Goal: Task Accomplishment & Management: Manage account settings

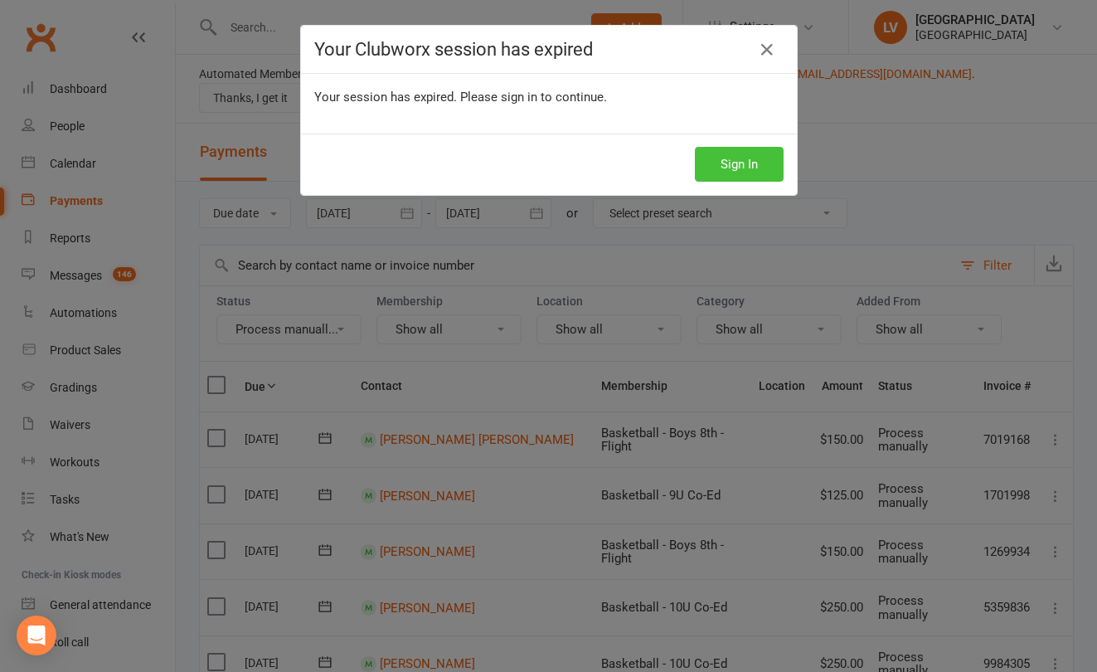
click at [722, 161] on button "Sign In" at bounding box center [739, 164] width 89 height 35
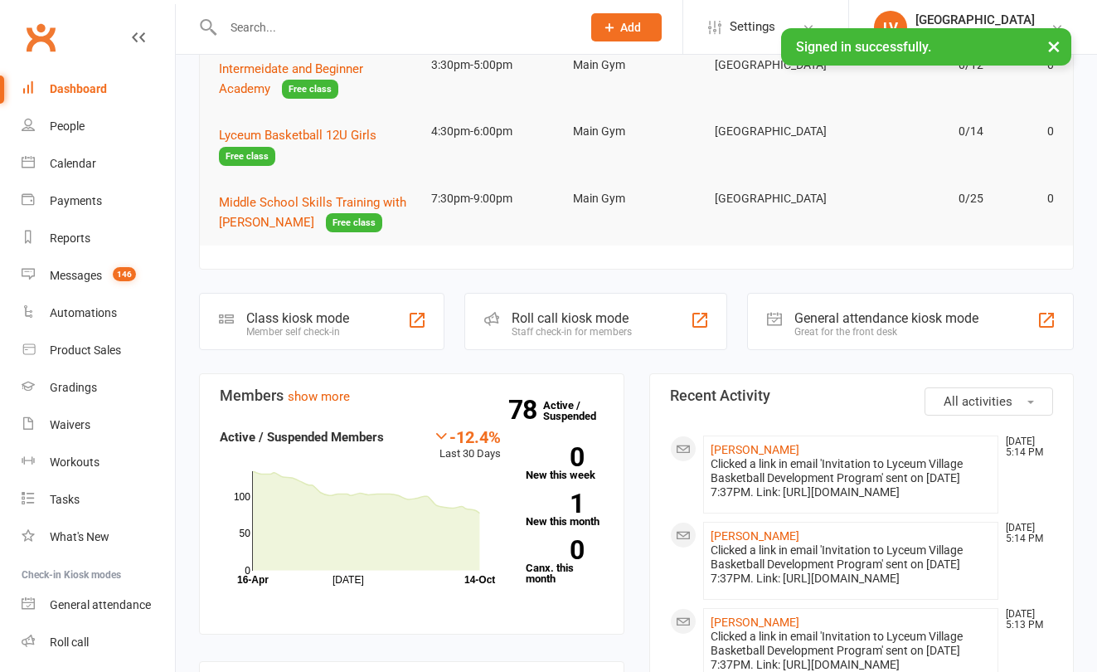
scroll to position [252, 0]
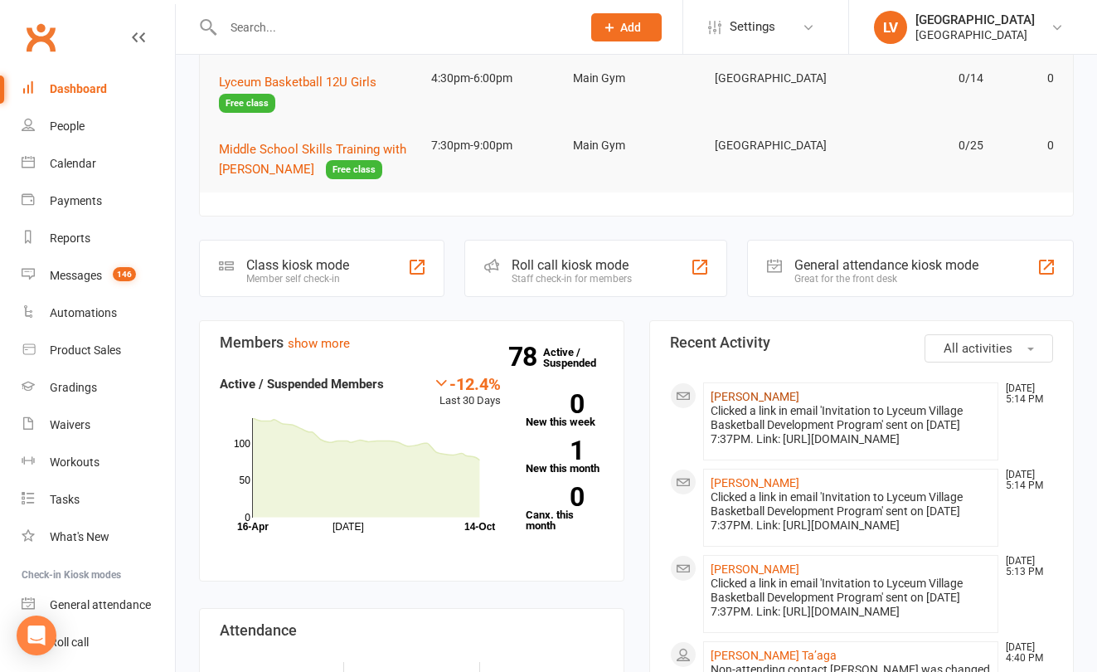
click at [764, 399] on link "[PERSON_NAME]" at bounding box center [755, 396] width 89 height 13
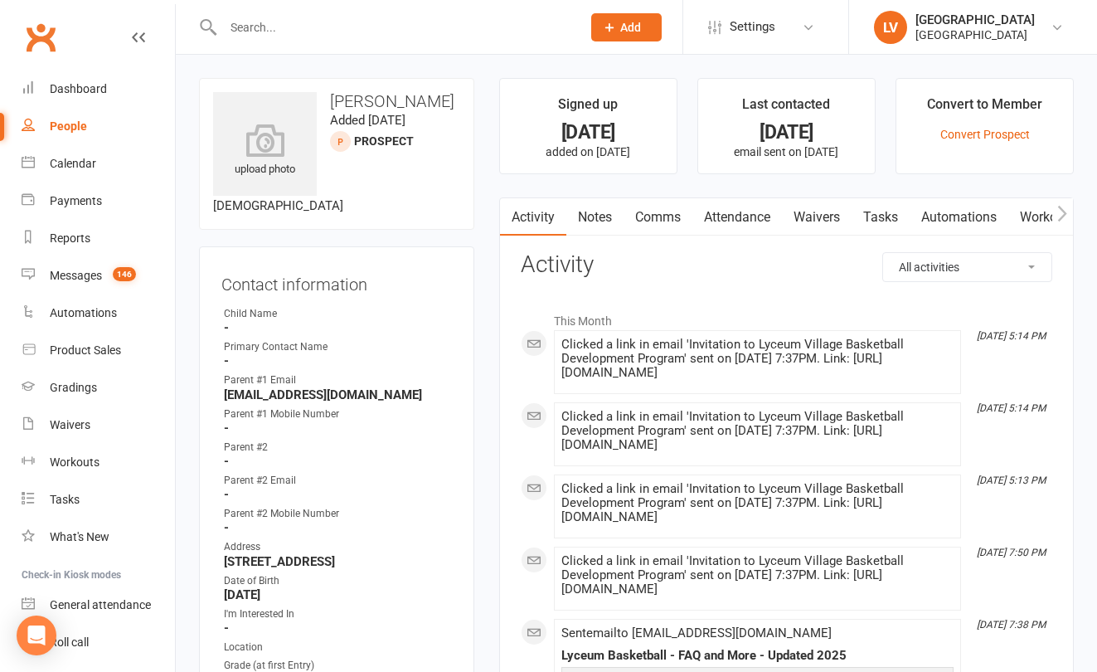
click at [654, 216] on link "Comms" at bounding box center [658, 217] width 69 height 38
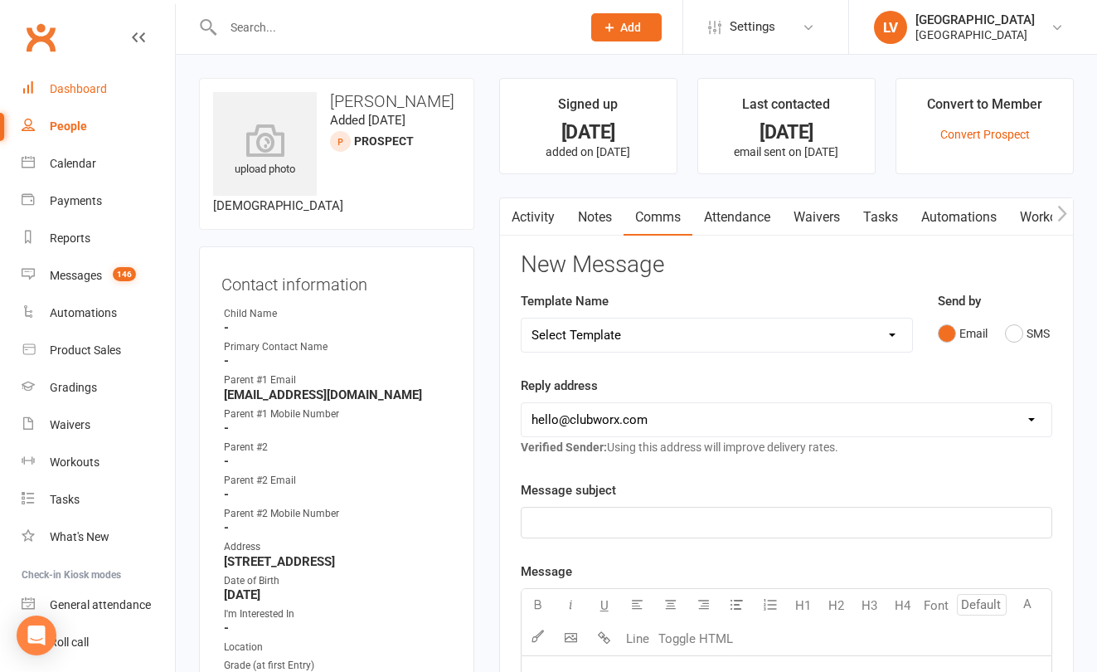
click at [109, 86] on link "Dashboard" at bounding box center [98, 88] width 153 height 37
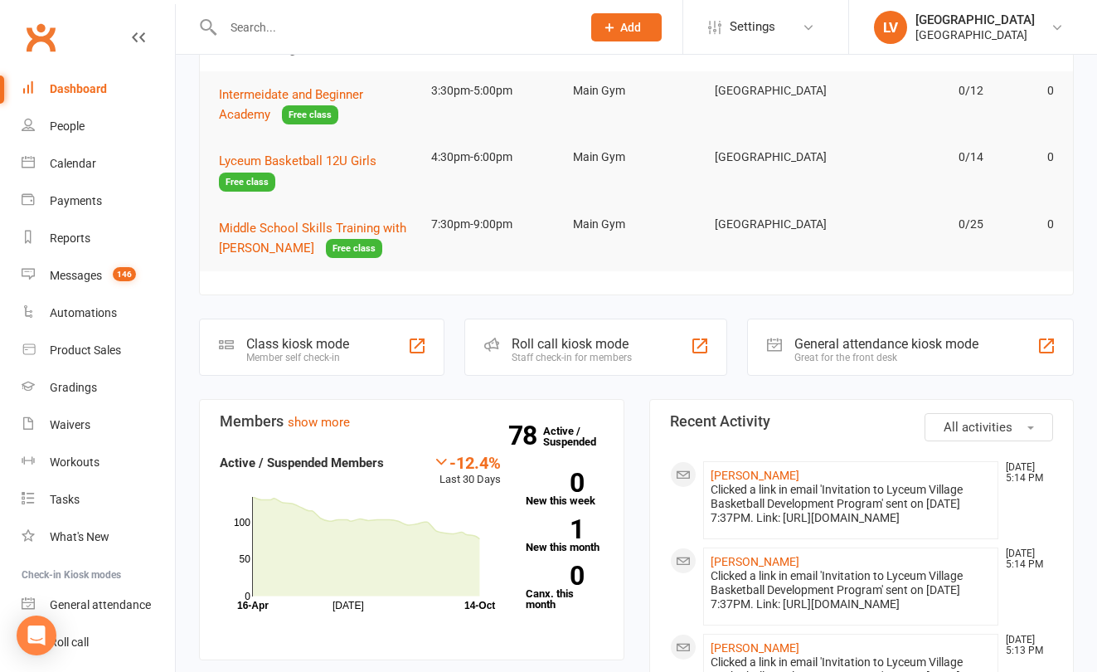
scroll to position [206, 0]
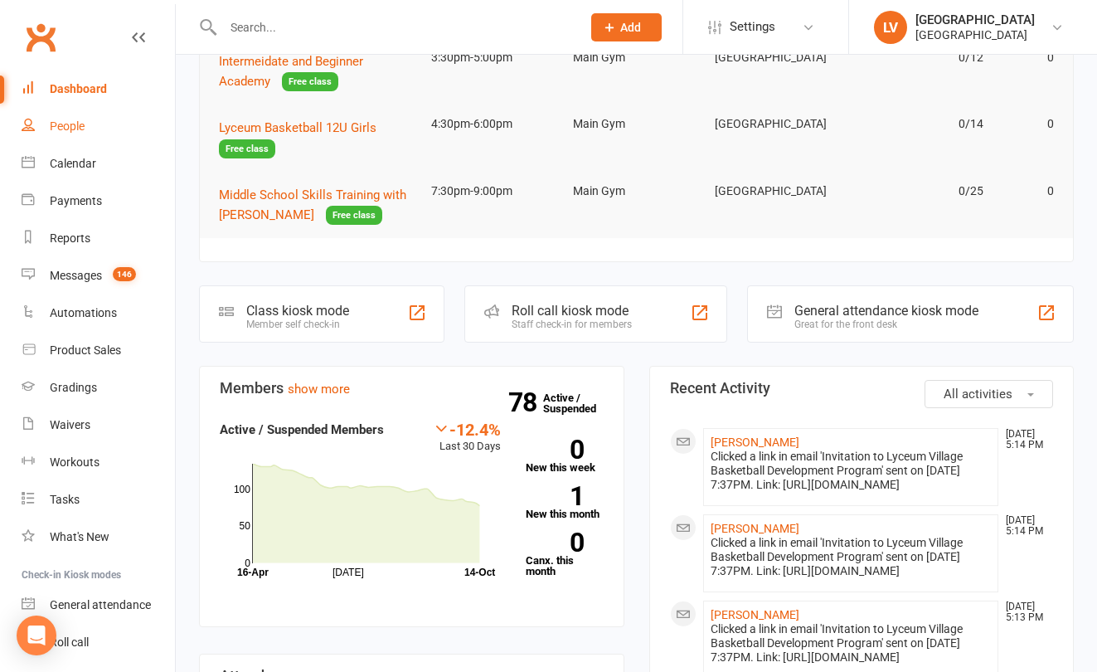
click at [80, 129] on div "People" at bounding box center [67, 125] width 35 height 13
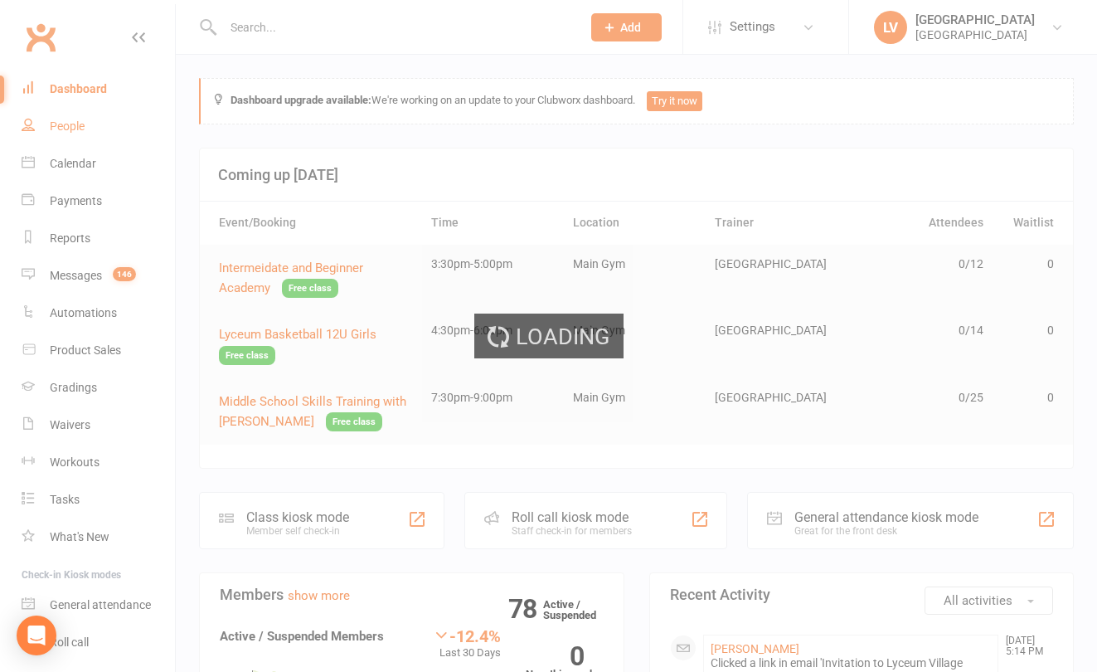
select select "50"
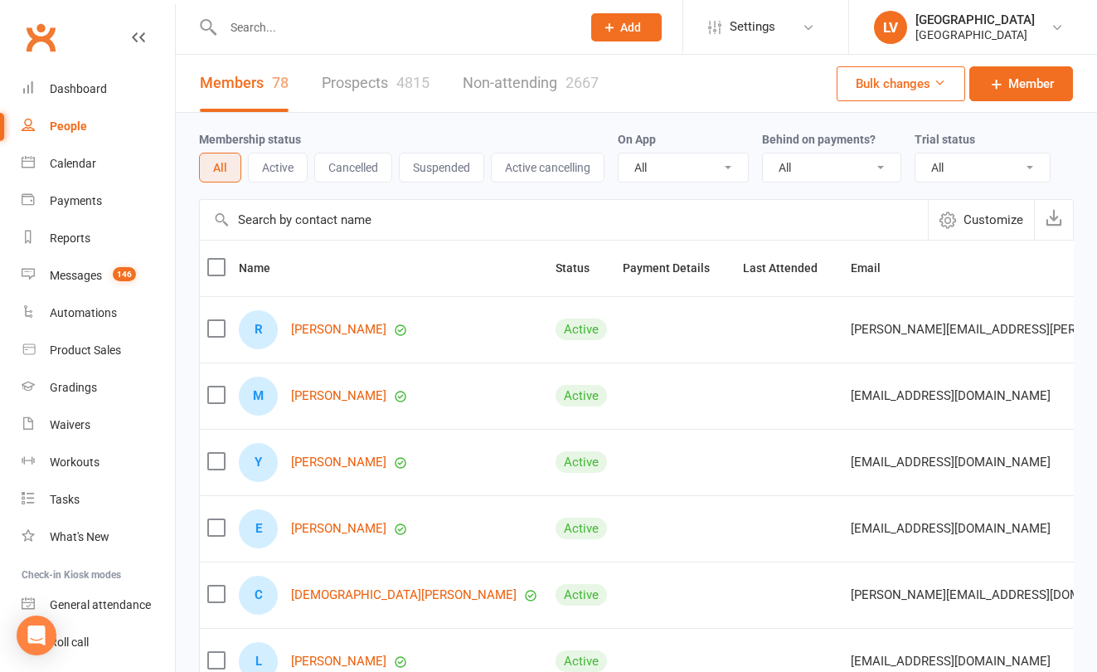
click at [361, 93] on link "Prospects 4815" at bounding box center [376, 83] width 108 height 57
select select "100"
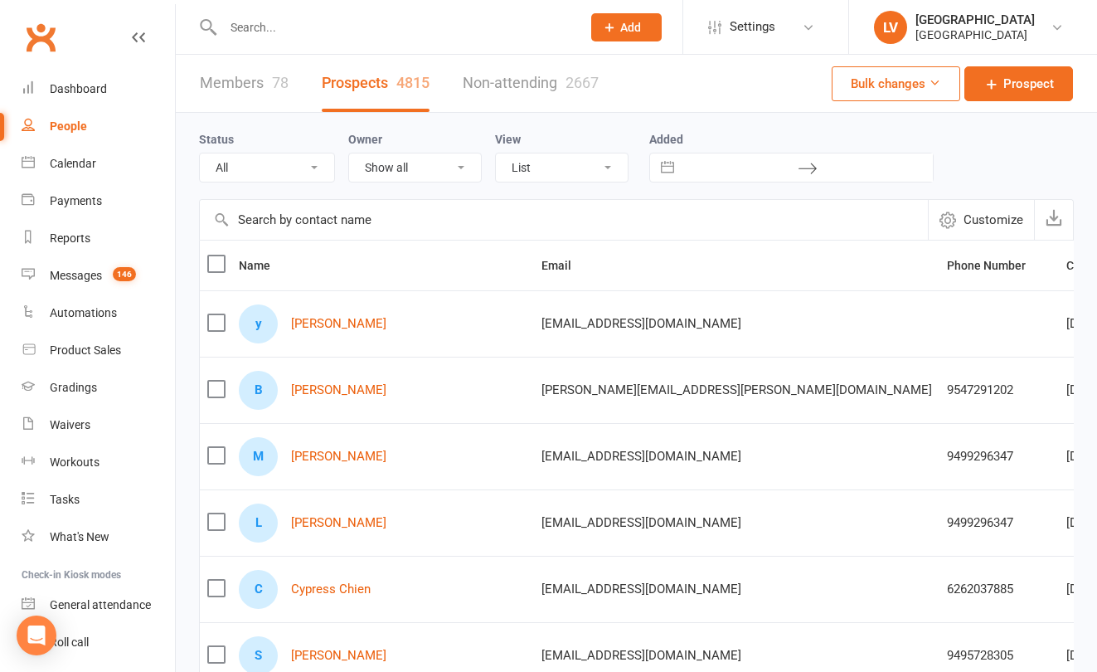
scroll to position [2, 0]
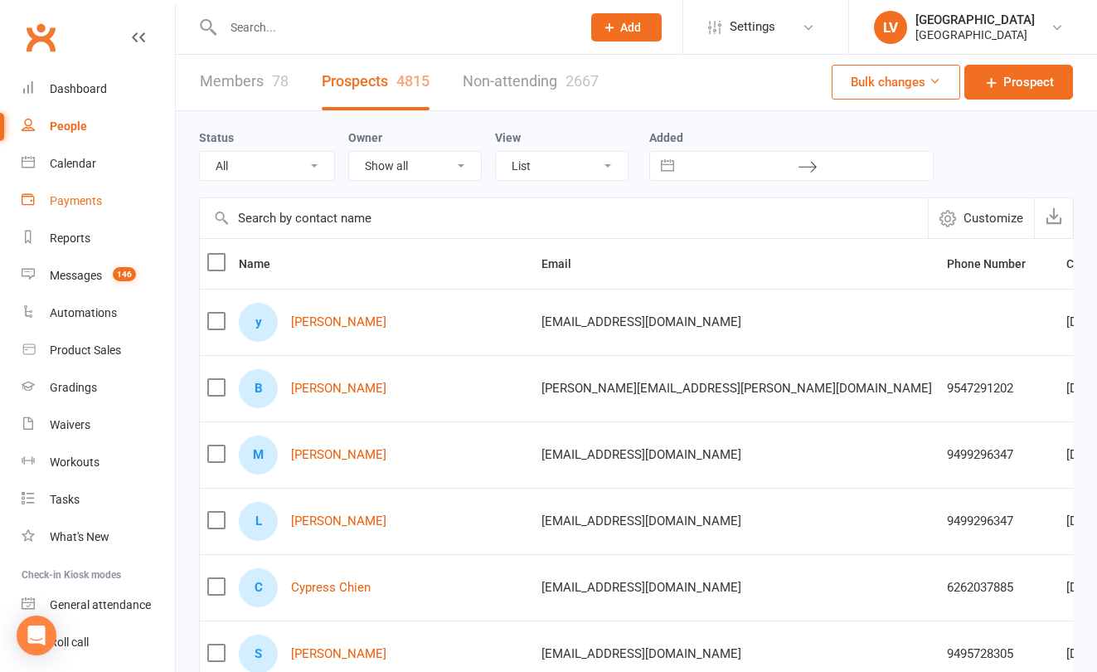
click at [84, 200] on div "Payments" at bounding box center [76, 200] width 52 height 13
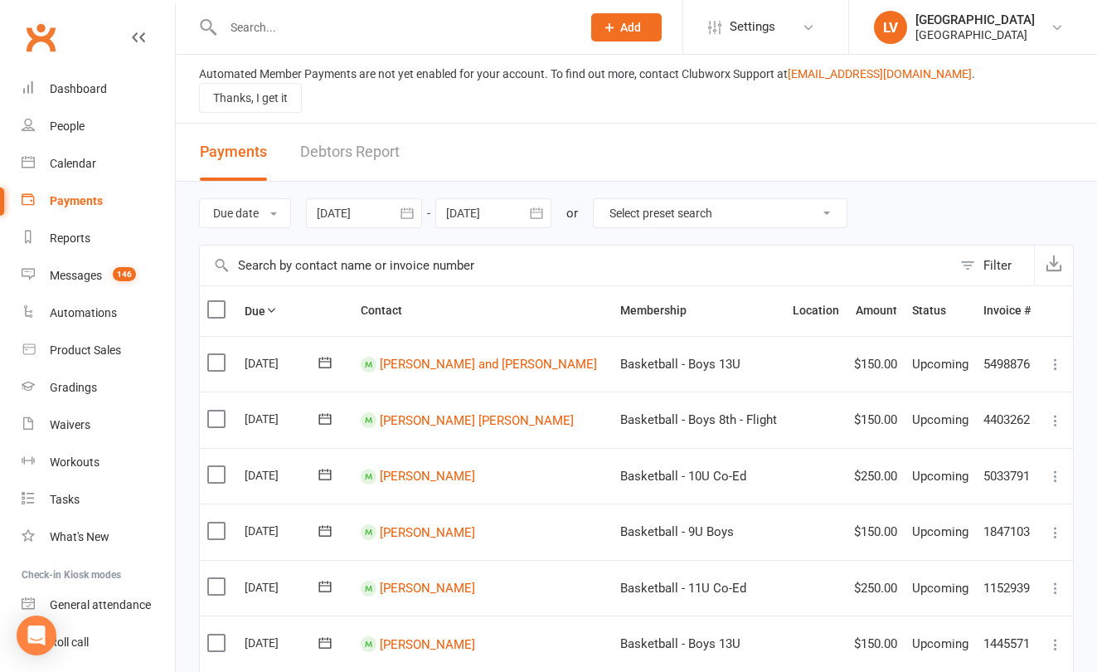
click at [490, 198] on div at bounding box center [493, 213] width 116 height 30
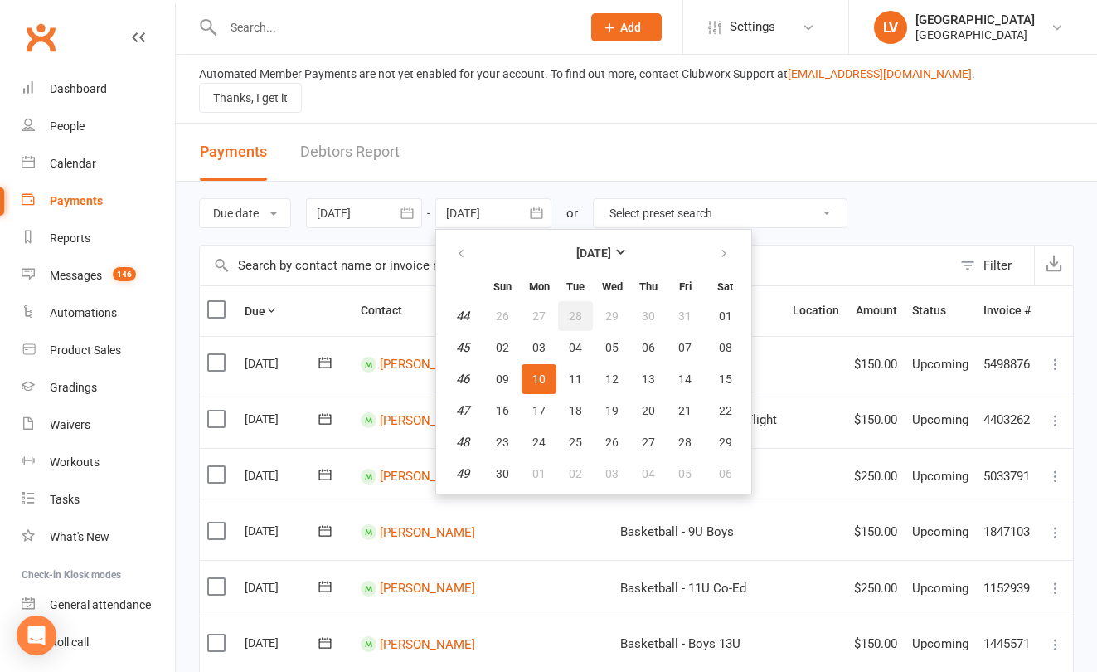
click at [582, 309] on span "28" at bounding box center [575, 315] width 13 height 13
type input "28 Oct 2025"
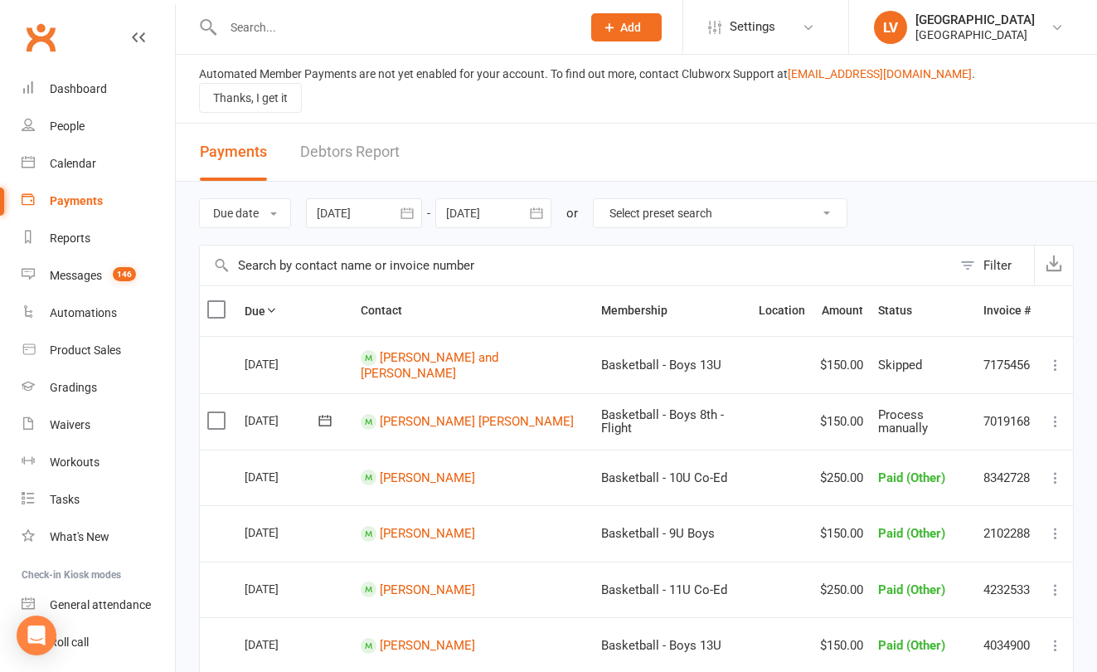
click at [971, 253] on button "Filter" at bounding box center [993, 265] width 82 height 40
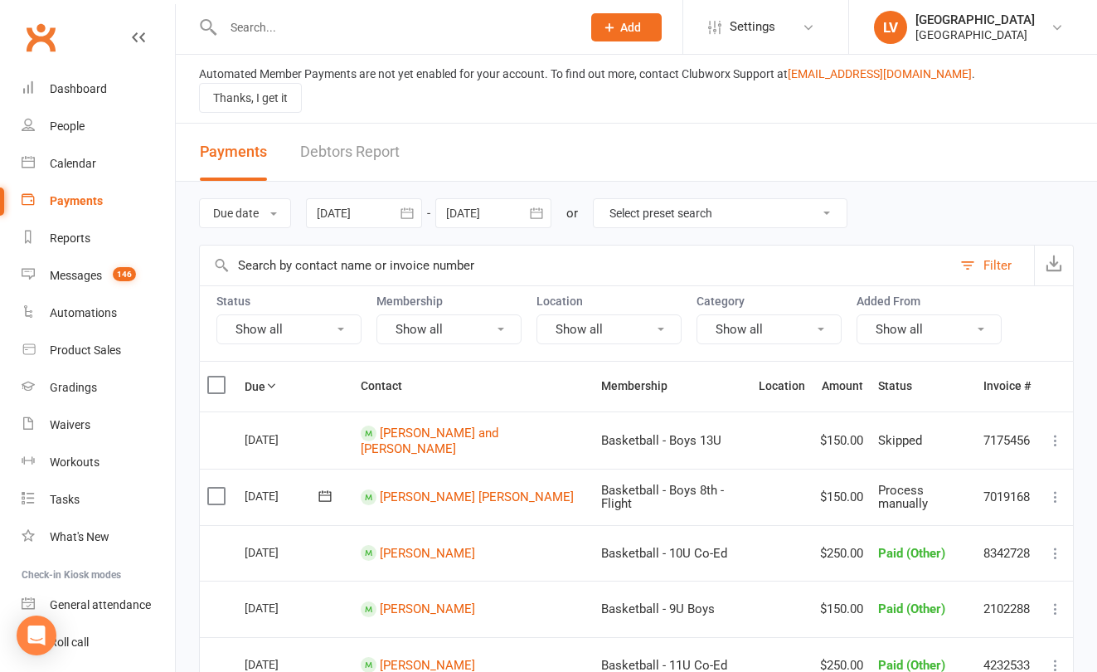
click at [971, 245] on button "Filter" at bounding box center [993, 265] width 82 height 40
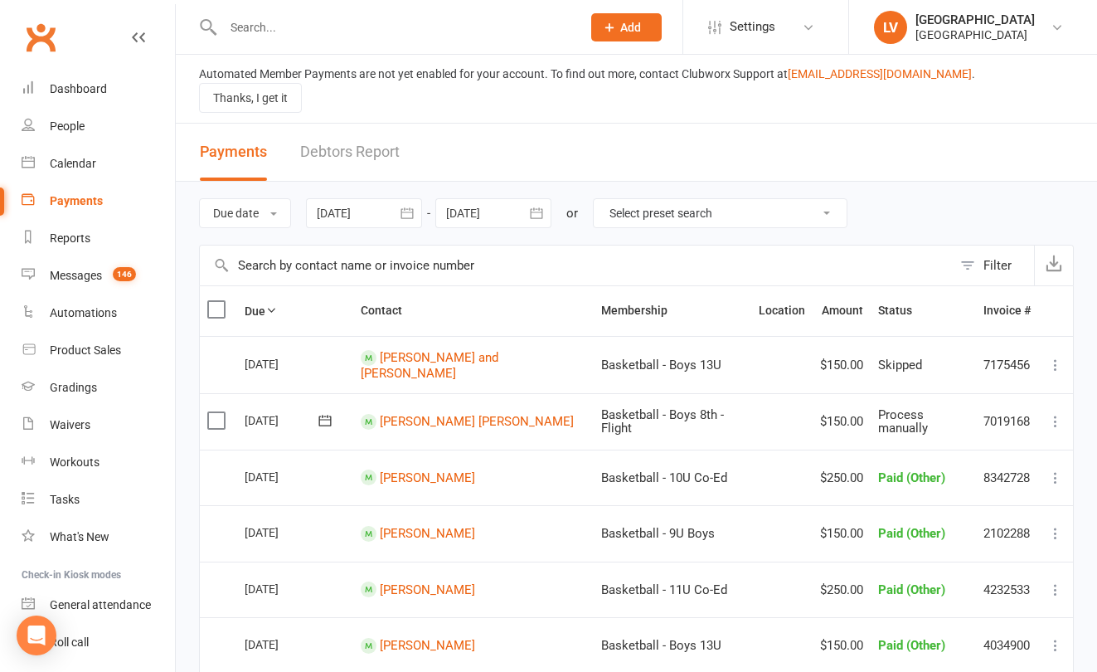
click at [964, 247] on button "Filter" at bounding box center [993, 265] width 82 height 40
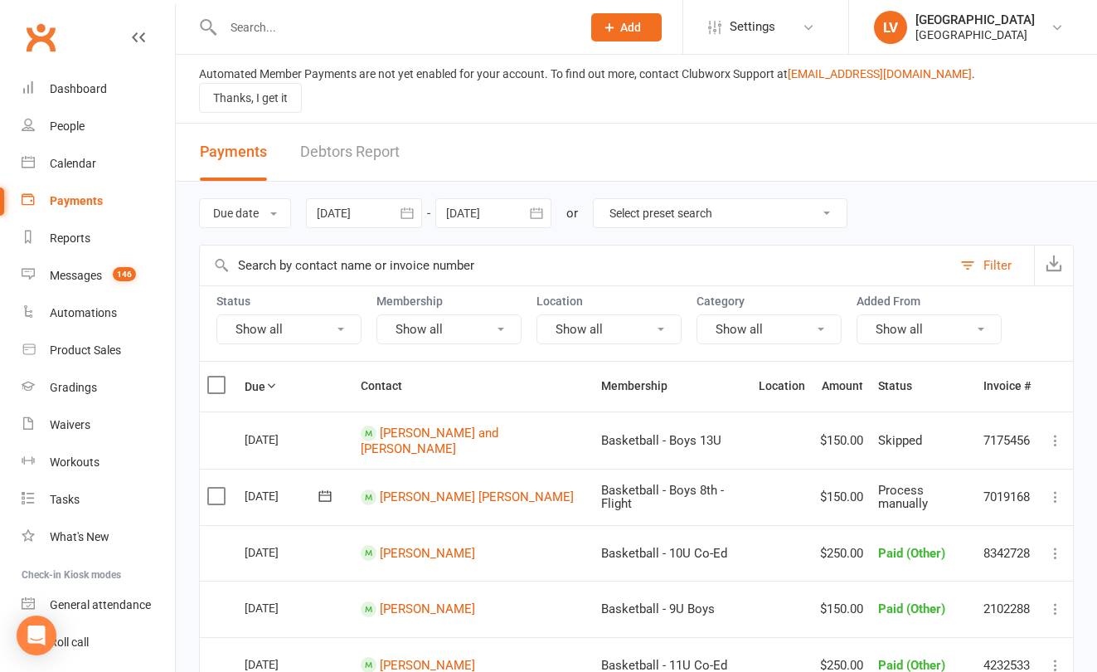
click at [972, 245] on button "Filter" at bounding box center [993, 265] width 82 height 40
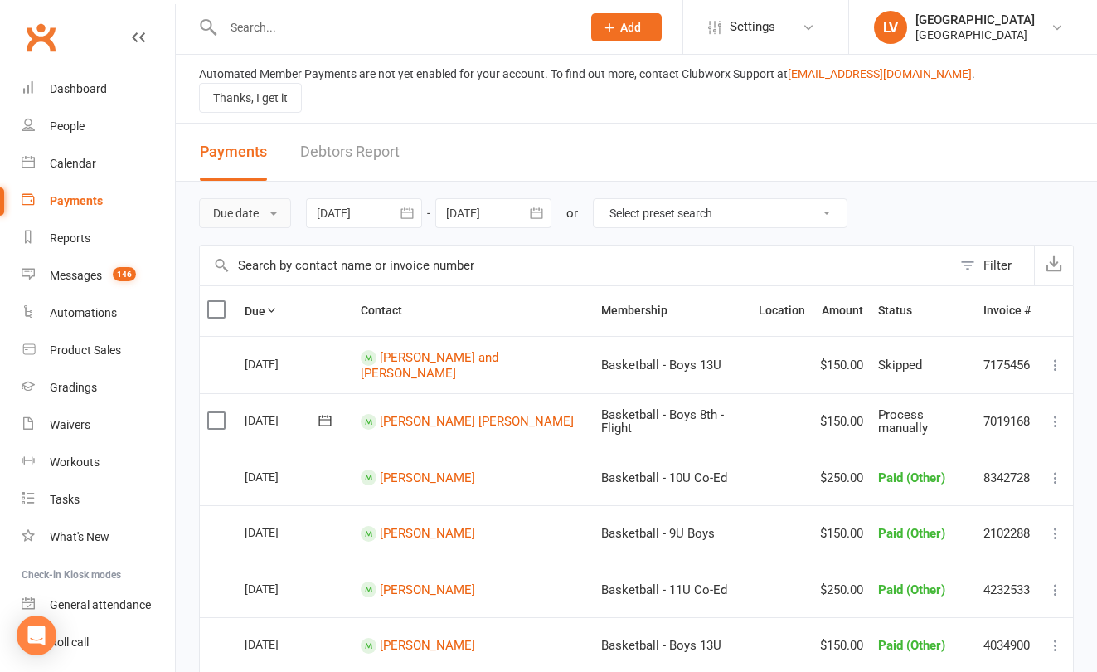
click at [279, 198] on button "Due date" at bounding box center [245, 213] width 92 height 30
drag, startPoint x: 950, startPoint y: 241, endPoint x: 960, endPoint y: 245, distance: 10.5
click at [950, 245] on input "text" at bounding box center [576, 265] width 752 height 40
click at [973, 250] on button "Filter" at bounding box center [993, 265] width 82 height 40
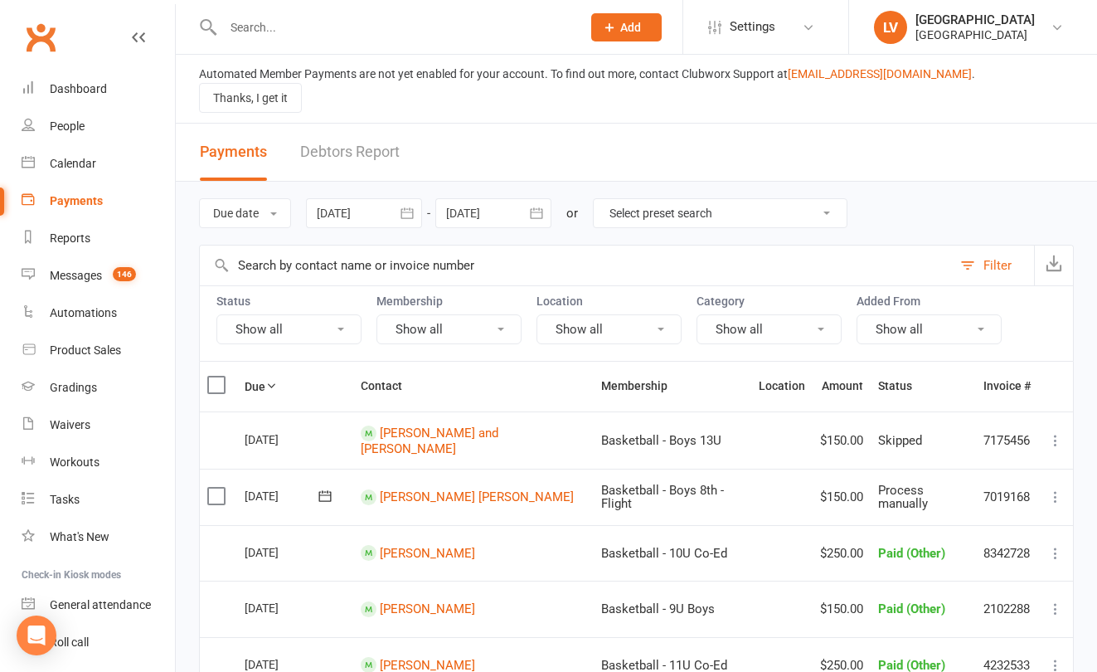
click at [325, 314] on button "Show all" at bounding box center [288, 329] width 145 height 30
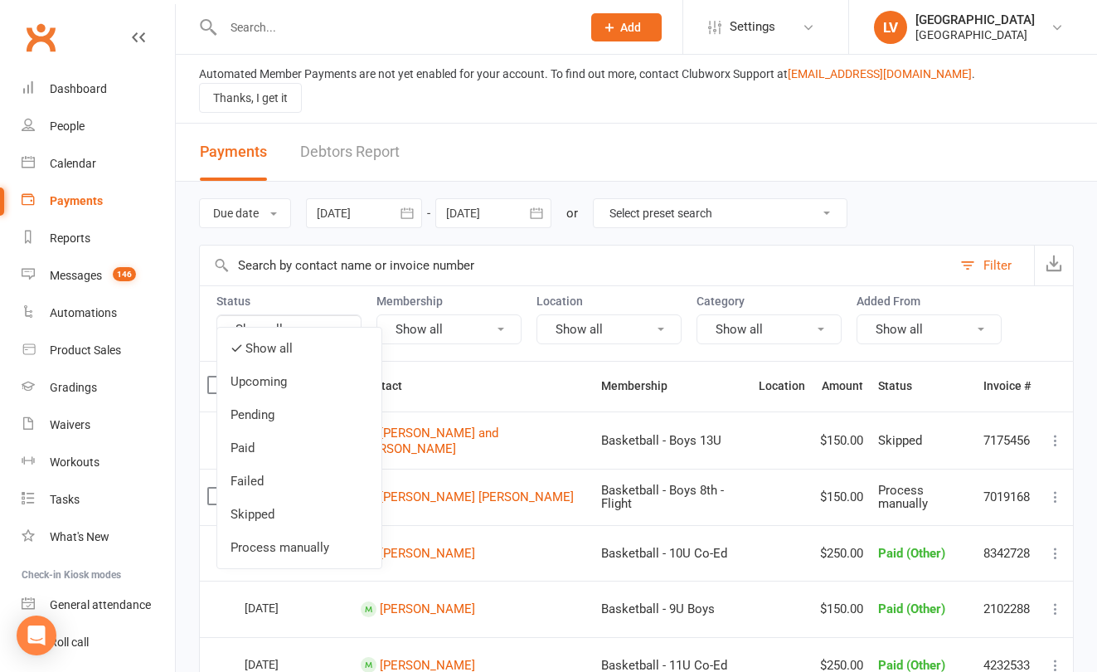
click at [331, 538] on link "Process manually" at bounding box center [299, 547] width 164 height 33
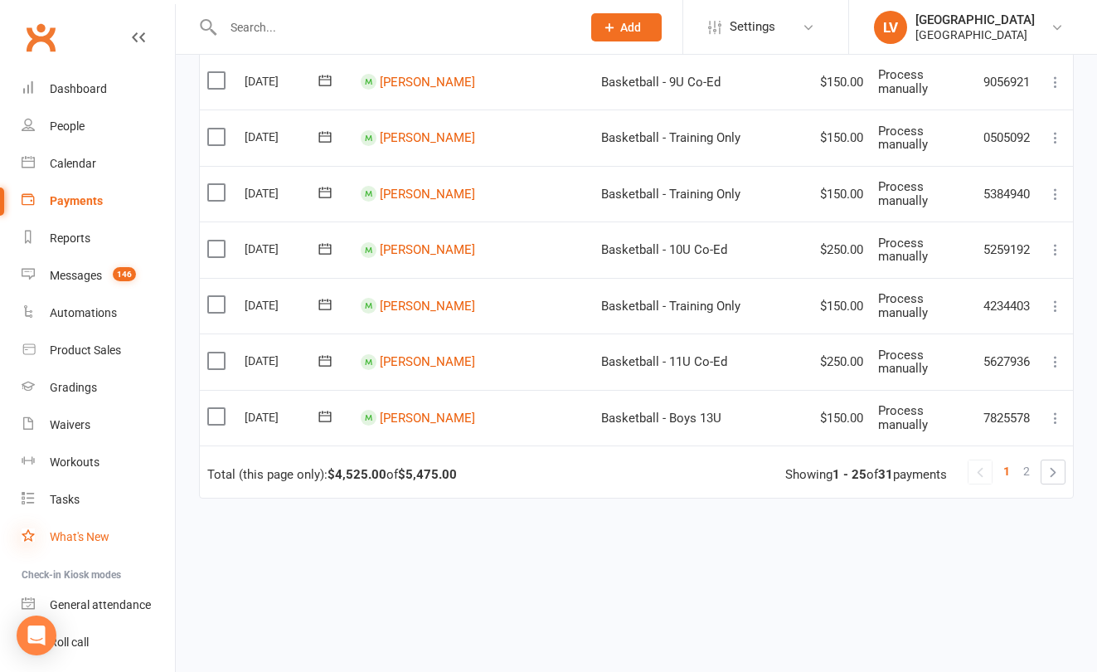
scroll to position [1405, 0]
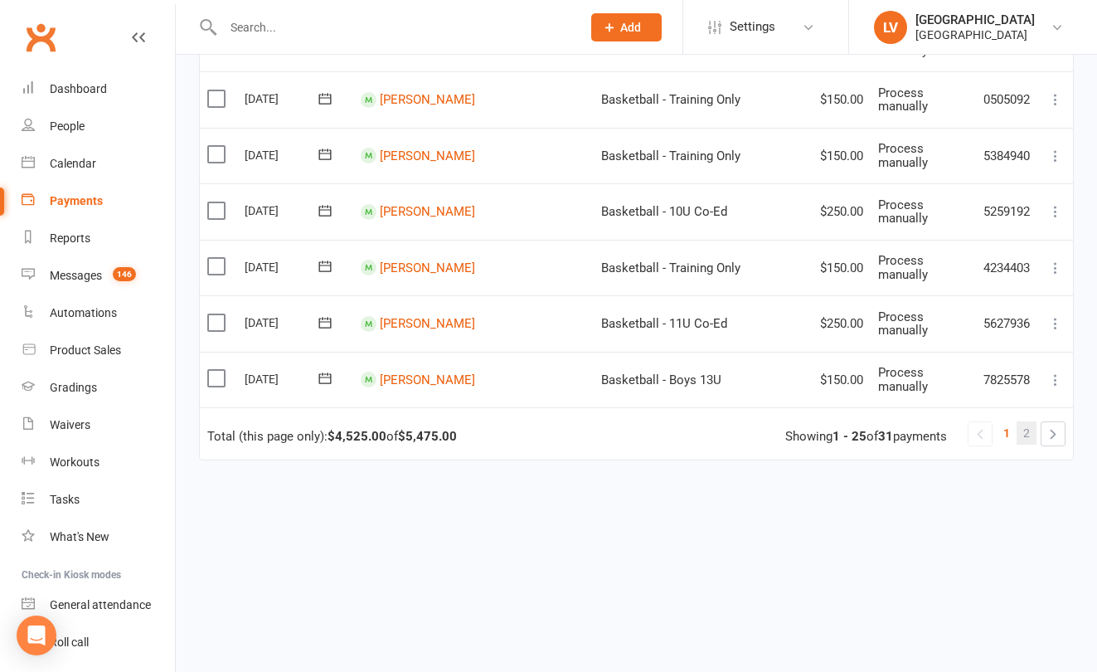
click at [1028, 421] on span "2" at bounding box center [1026, 432] width 7 height 23
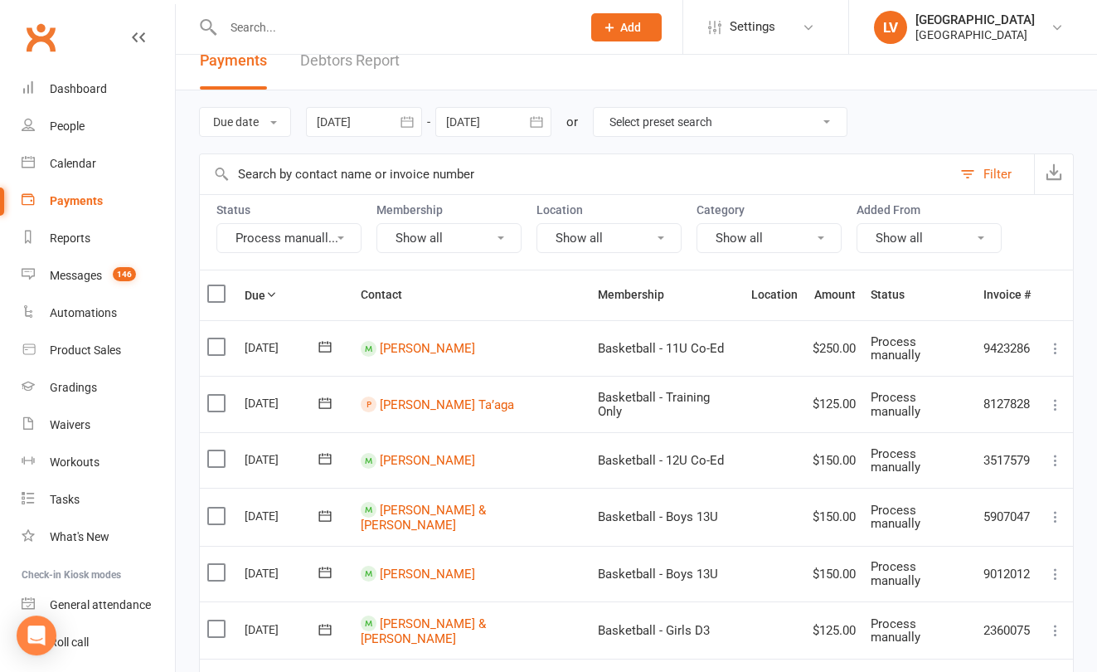
scroll to position [93, 0]
click at [216, 393] on label at bounding box center [218, 401] width 22 height 17
click at [216, 393] on input "checkbox" at bounding box center [212, 393] width 11 height 0
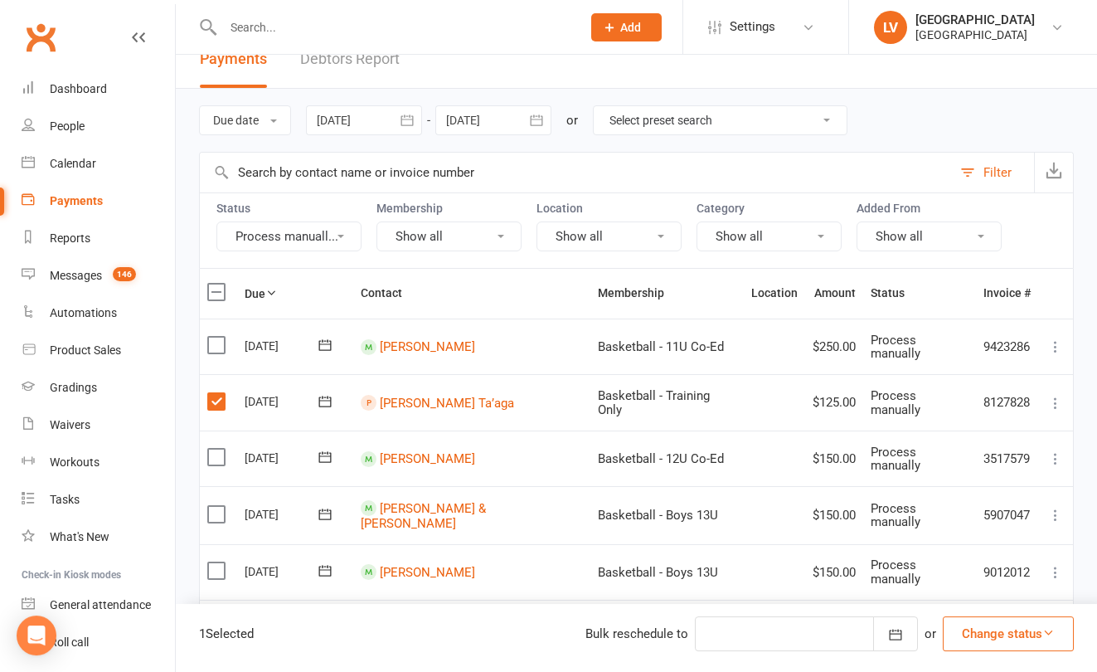
click at [982, 639] on button "Change status" at bounding box center [1008, 633] width 131 height 35
click at [977, 582] on link "Skipped" at bounding box center [991, 588] width 164 height 33
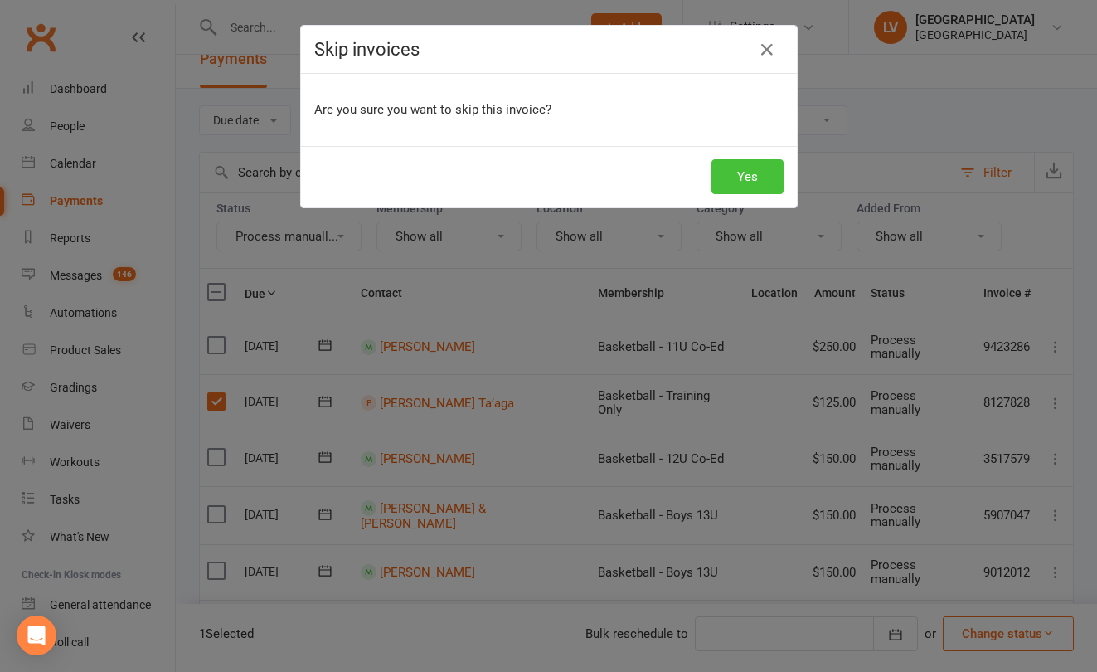
click at [737, 182] on button "Yes" at bounding box center [748, 176] width 72 height 35
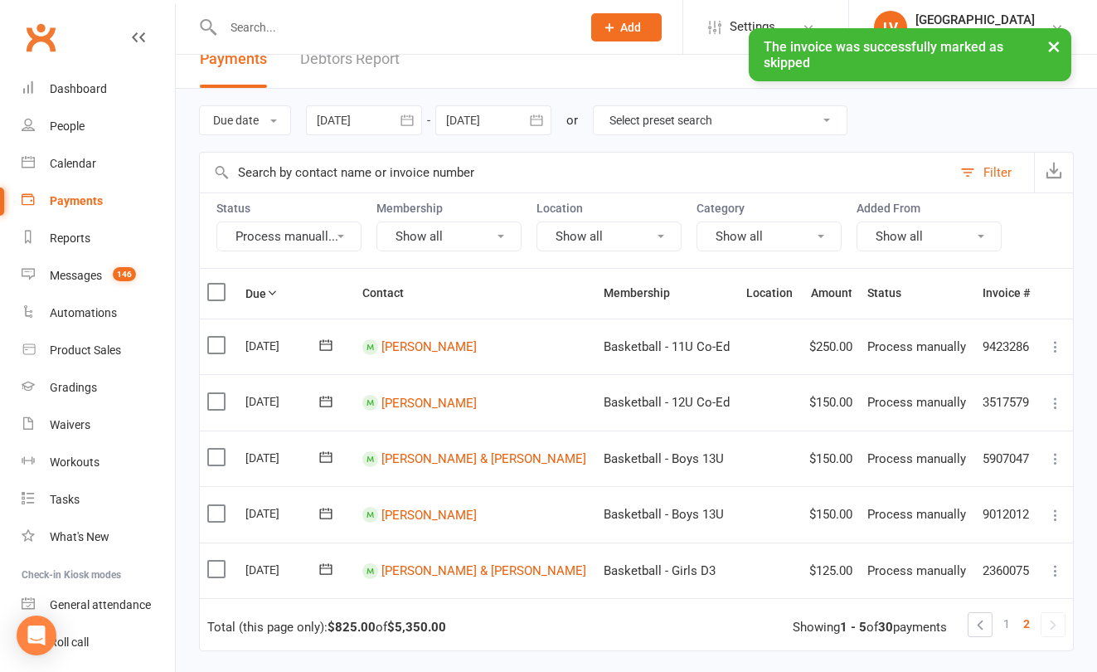
click at [1007, 612] on span "1" at bounding box center [1006, 623] width 7 height 23
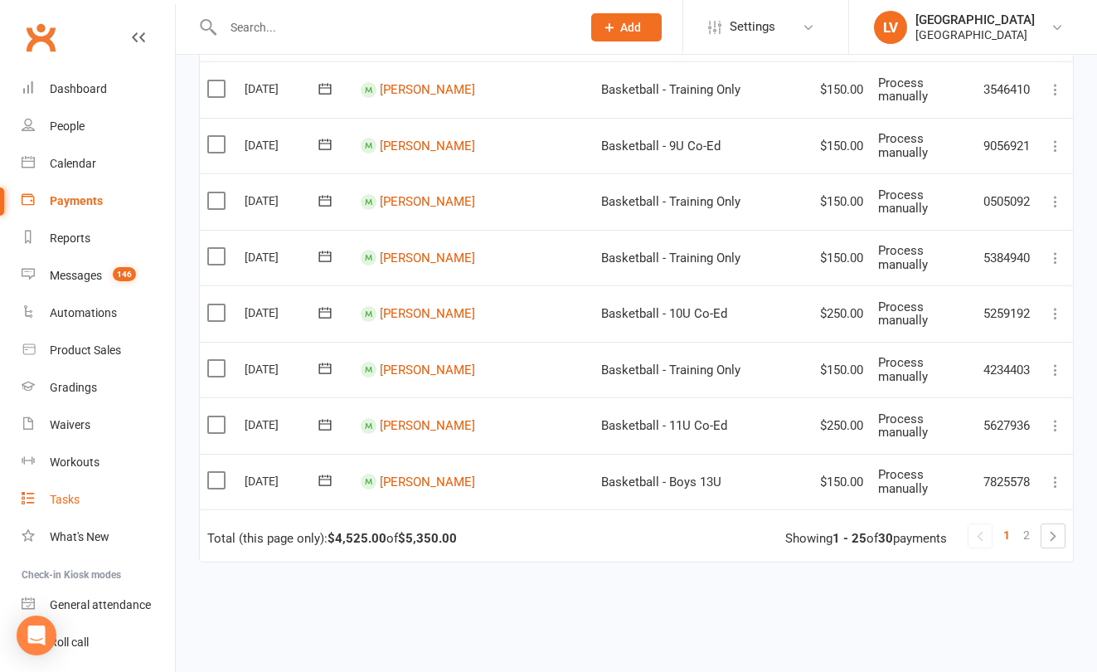
scroll to position [1405, 0]
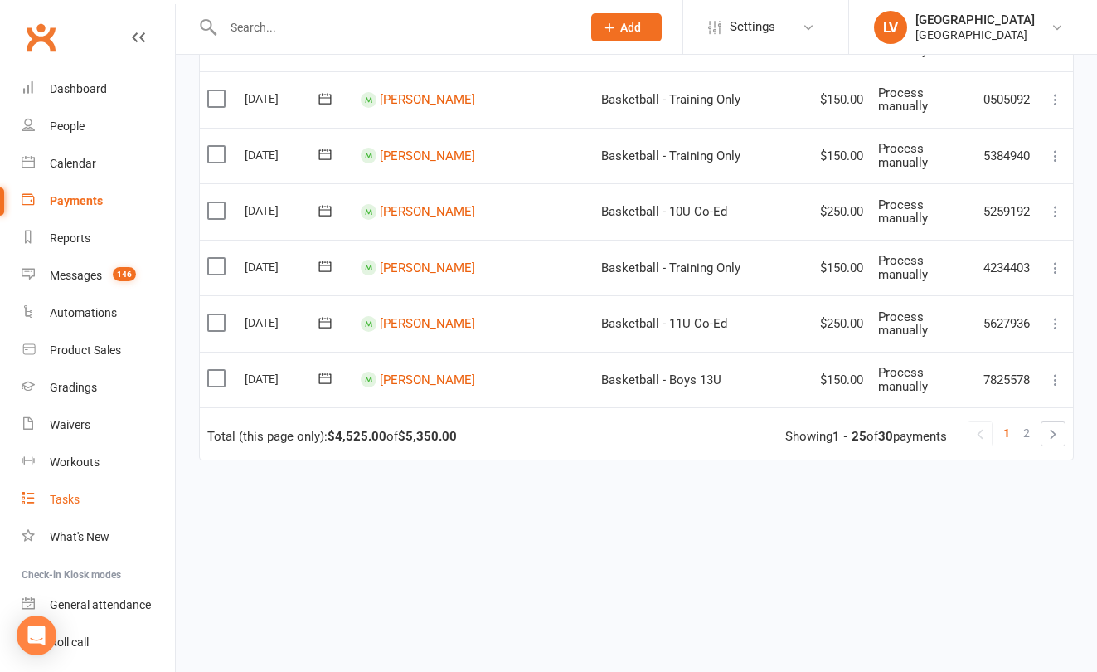
click at [1028, 421] on span "2" at bounding box center [1026, 432] width 7 height 23
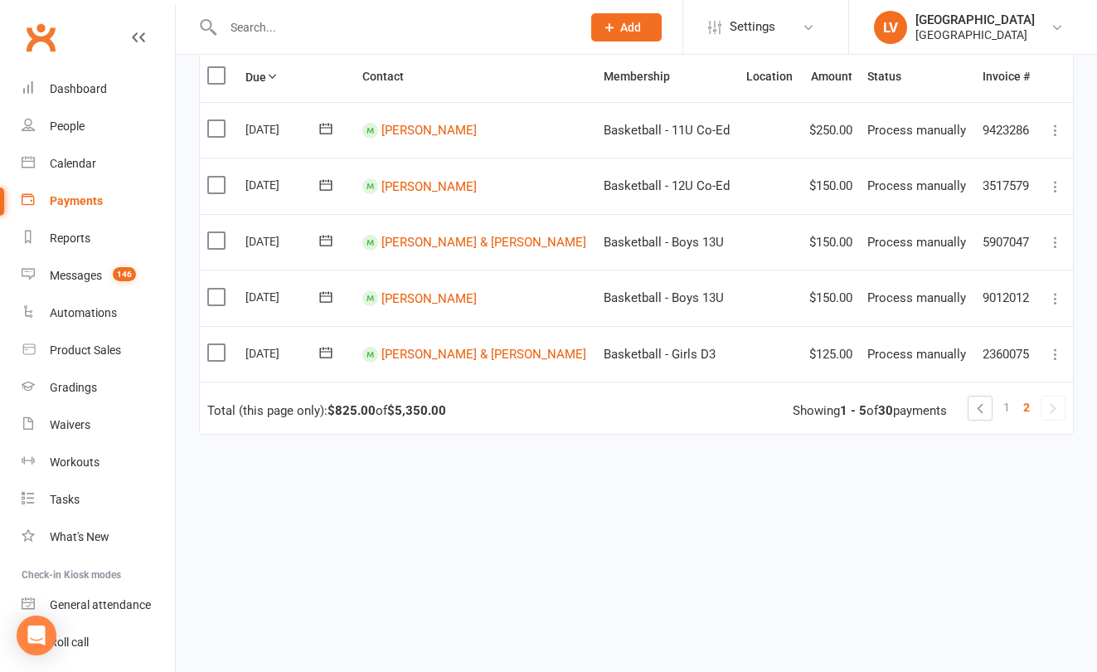
scroll to position [289, 0]
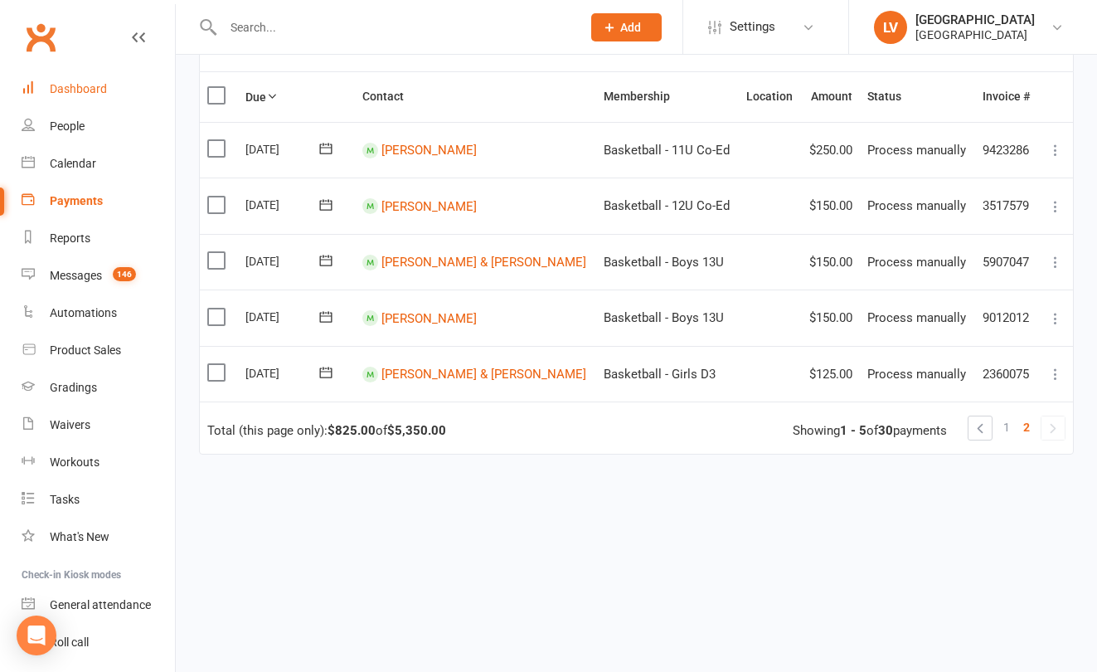
click at [62, 88] on div "Dashboard" at bounding box center [78, 88] width 57 height 13
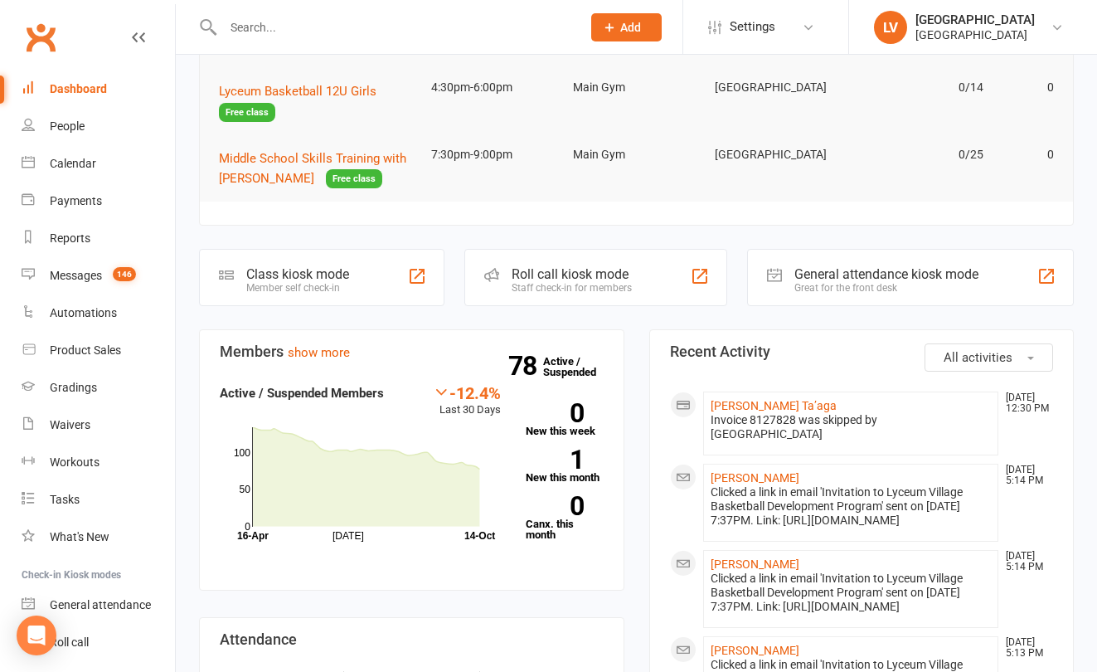
scroll to position [256, 0]
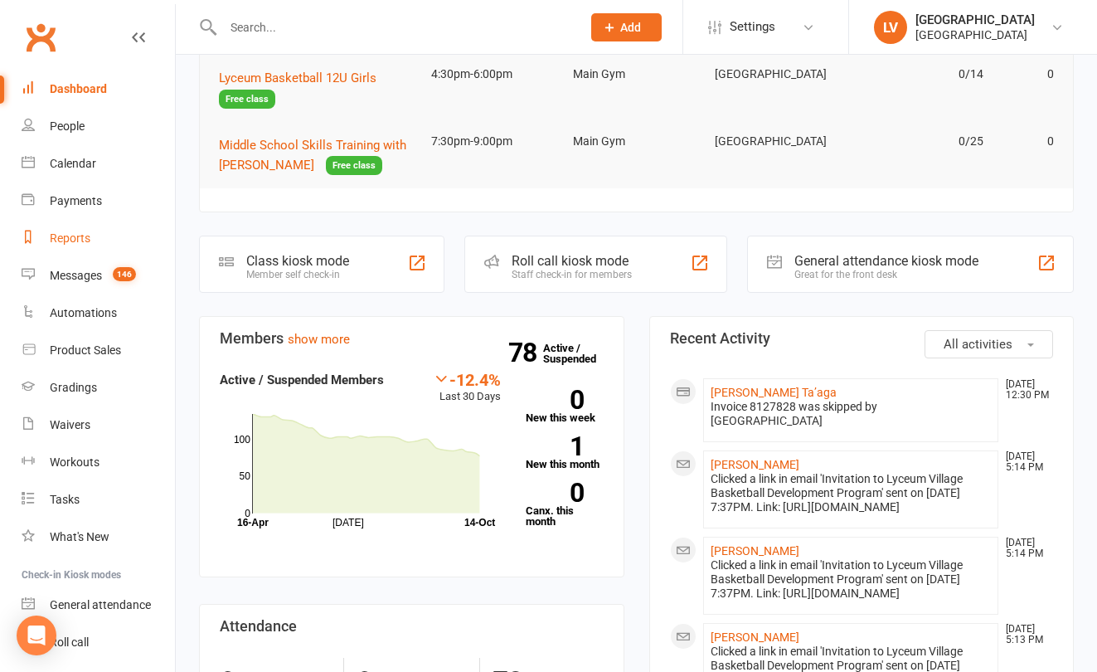
click at [77, 240] on div "Reports" at bounding box center [70, 237] width 41 height 13
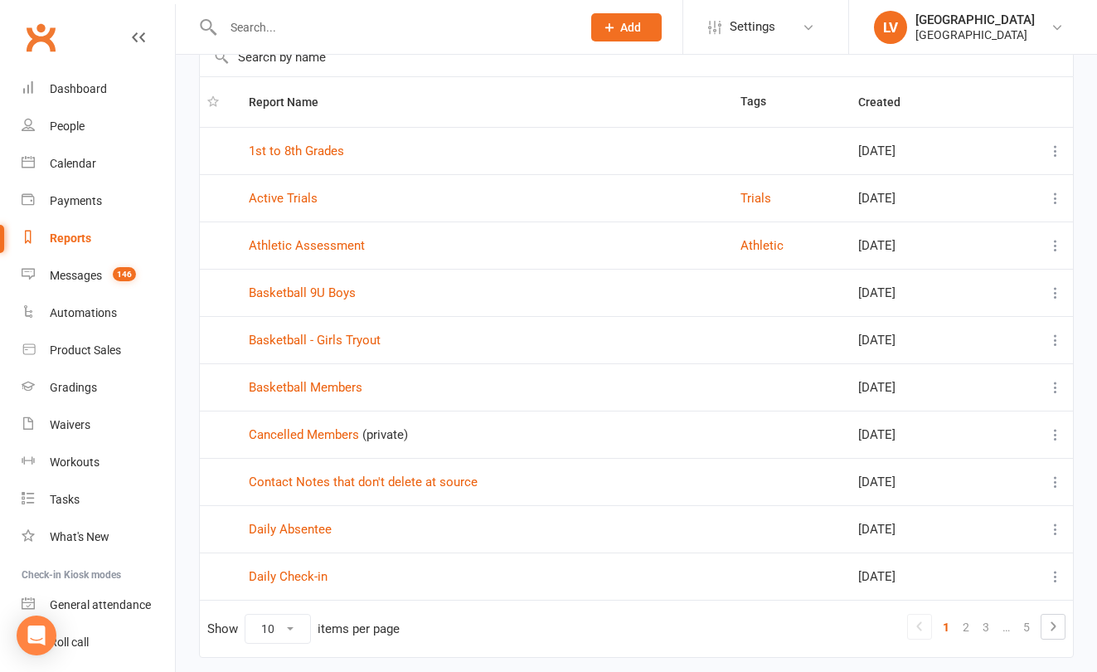
scroll to position [154, 0]
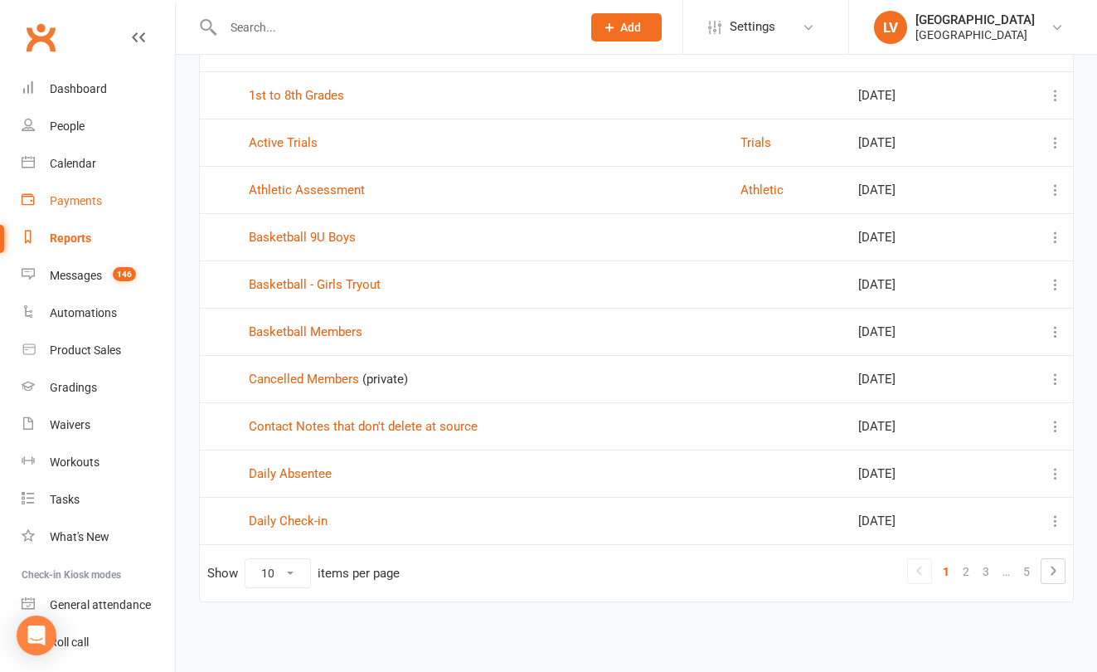
click at [82, 206] on div "Payments" at bounding box center [76, 200] width 52 height 13
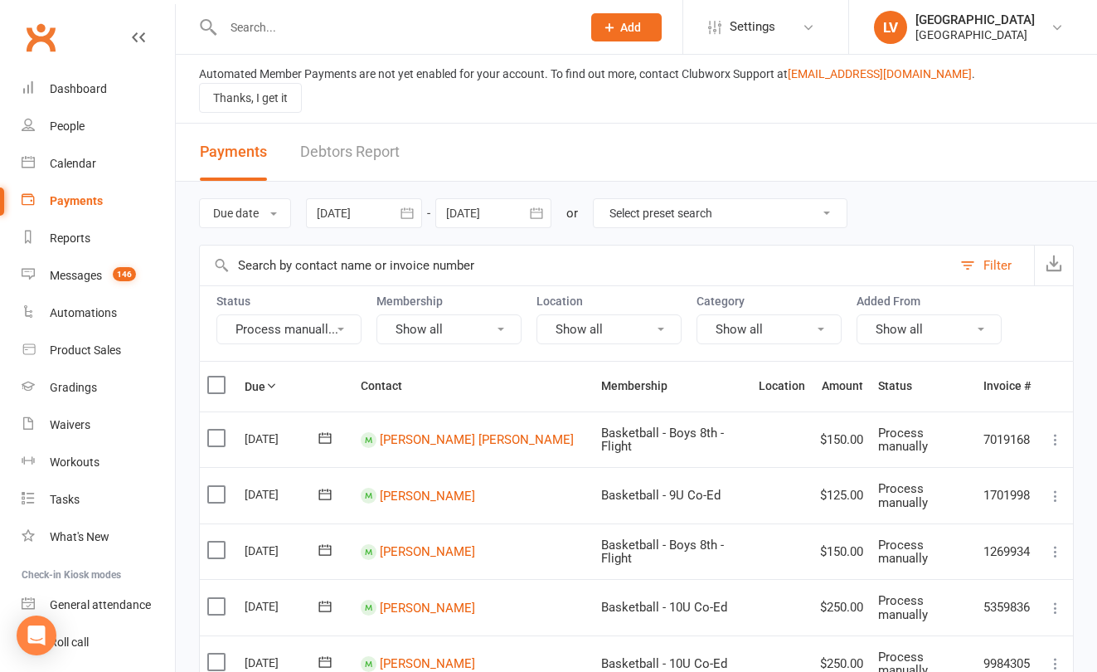
click at [537, 208] on icon "button" at bounding box center [536, 213] width 12 height 11
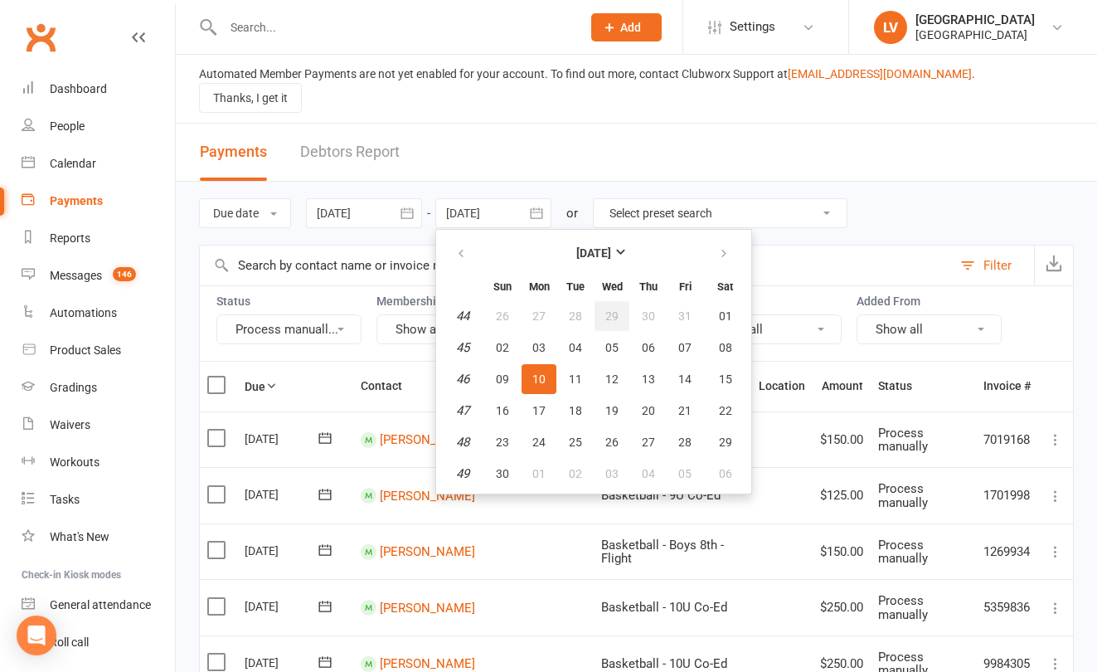
click at [605, 305] on button "29" at bounding box center [612, 316] width 35 height 30
type input "29 Oct 2025"
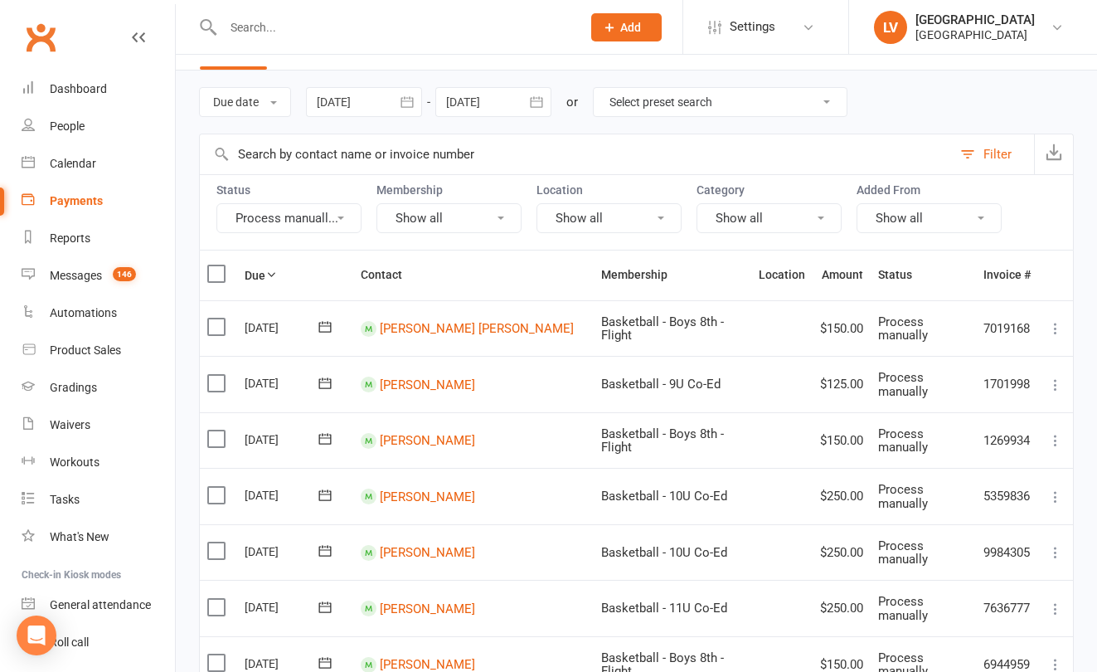
scroll to position [114, 0]
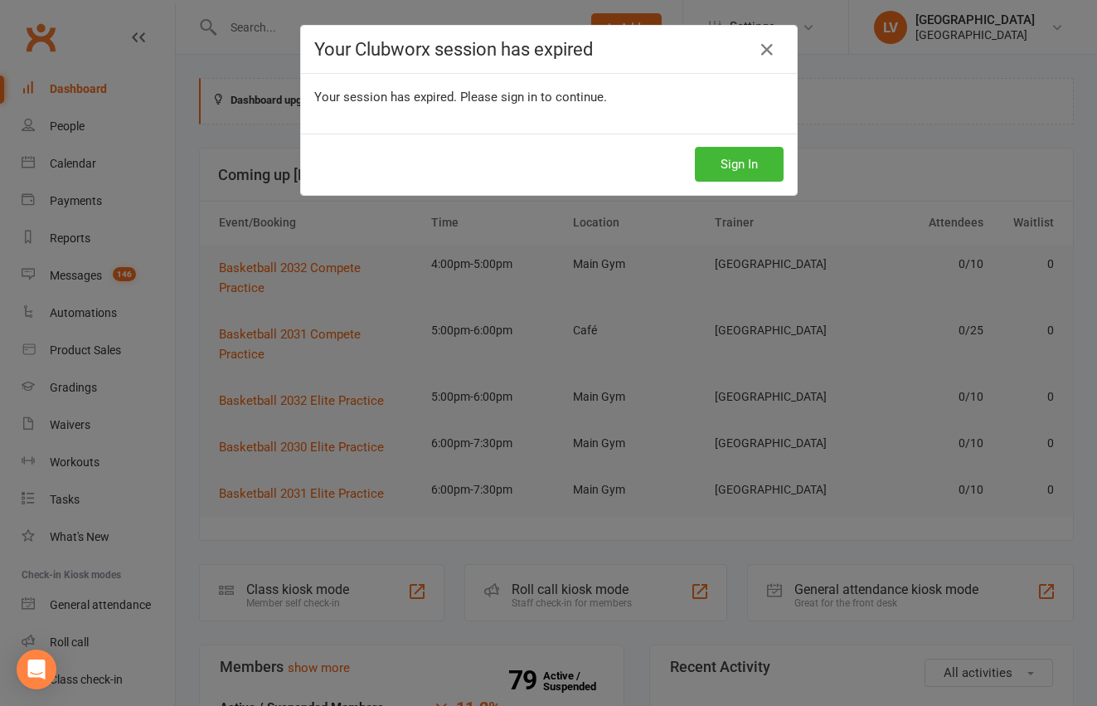
drag, startPoint x: 808, startPoint y: 164, endPoint x: 730, endPoint y: 170, distance: 78.2
click at [807, 164] on div "Your Clubworx session has expired Your session has expired. Please sign in to c…" at bounding box center [548, 353] width 1097 height 706
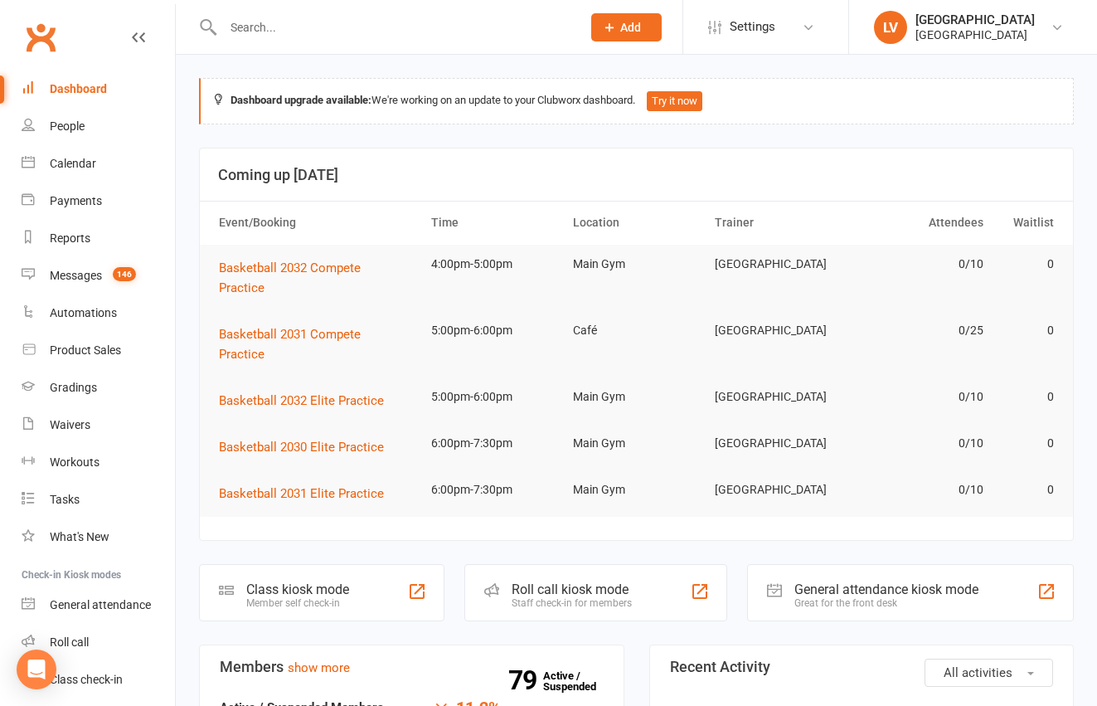
click at [342, 17] on input "text" at bounding box center [394, 27] width 352 height 23
type input "k"
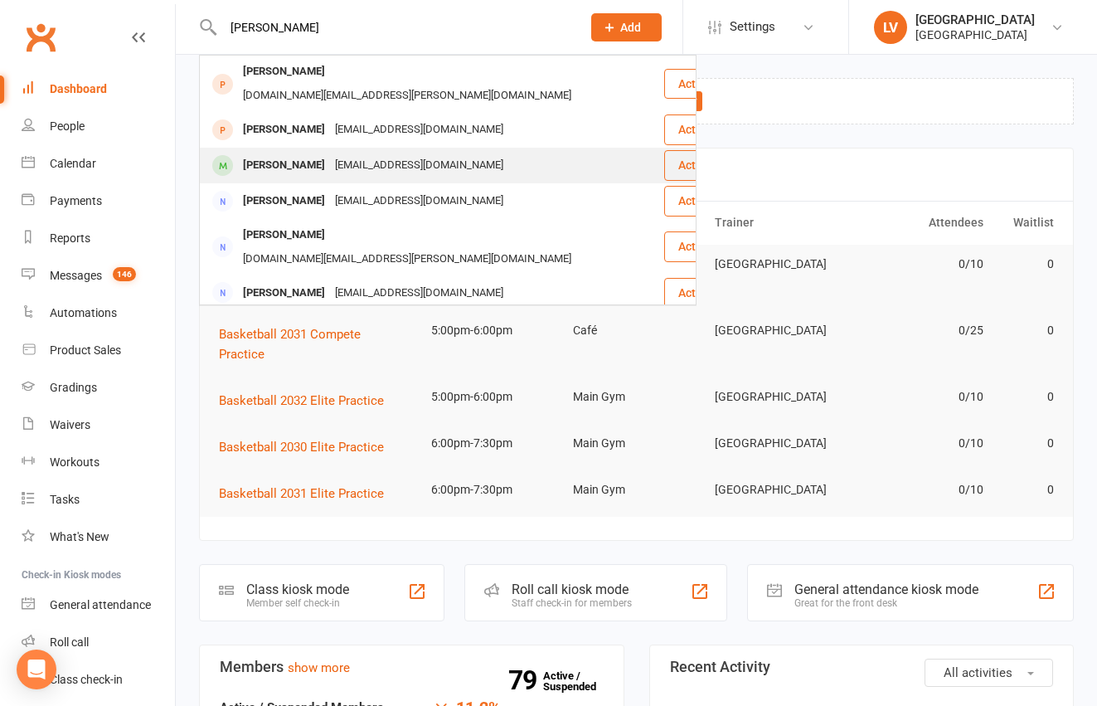
type input "[PERSON_NAME]"
click at [330, 153] on div "[EMAIL_ADDRESS][DOMAIN_NAME]" at bounding box center [419, 165] width 178 height 24
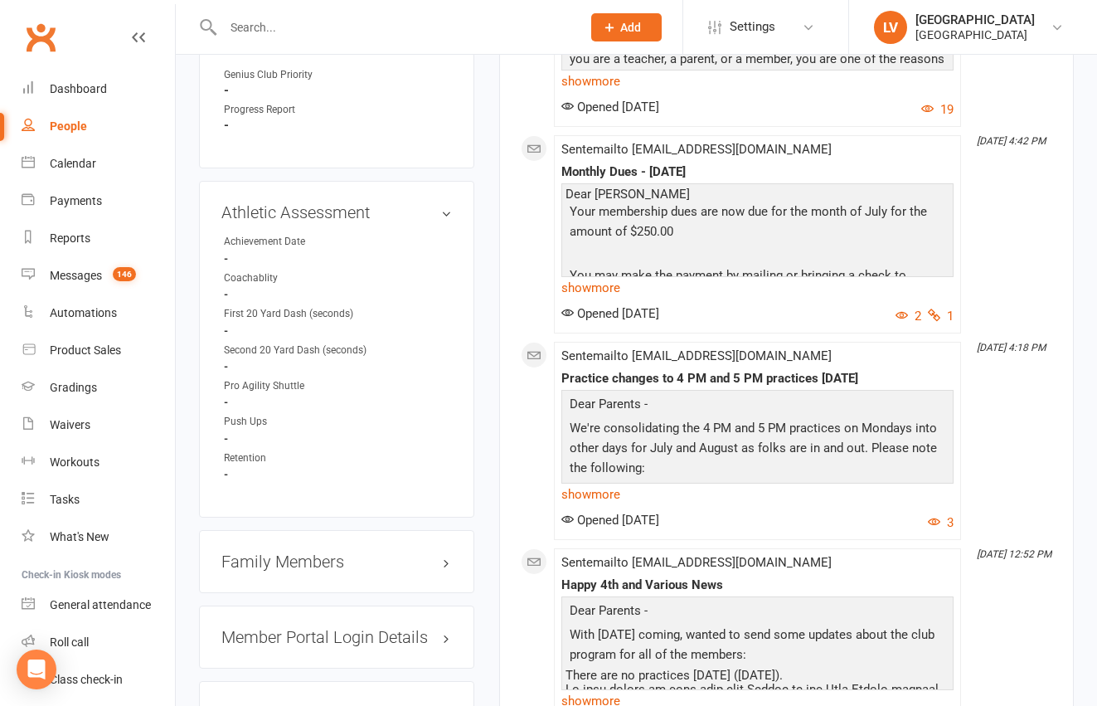
scroll to position [1509, 0]
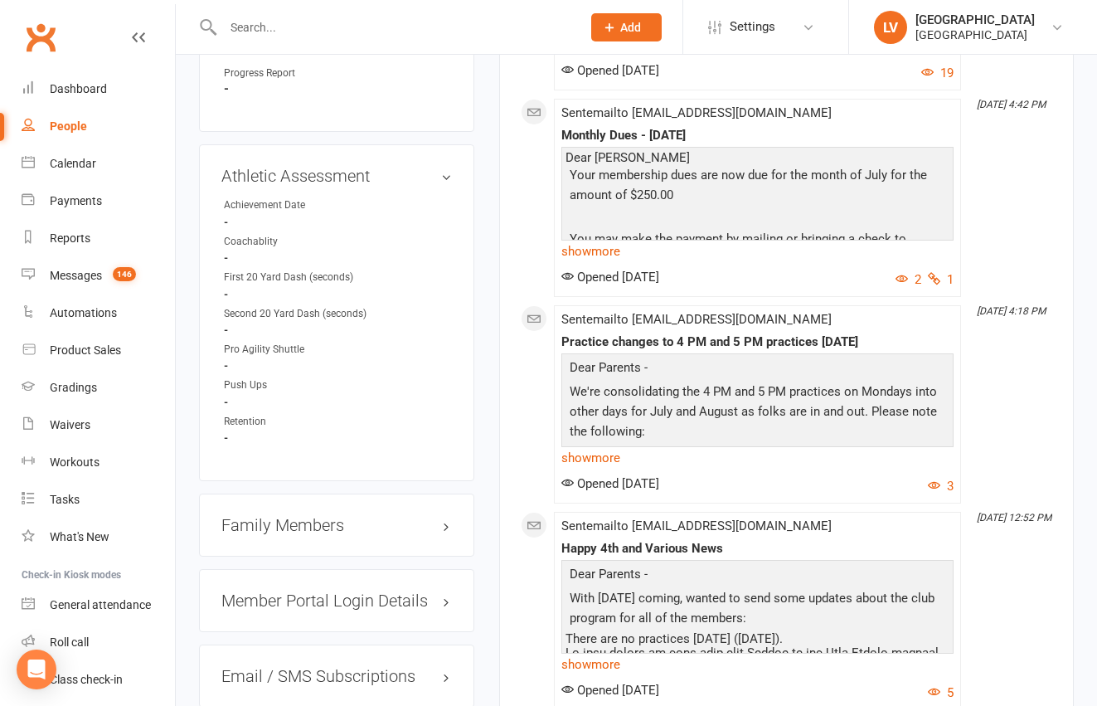
click at [298, 516] on h3 "Family Members" at bounding box center [336, 525] width 231 height 18
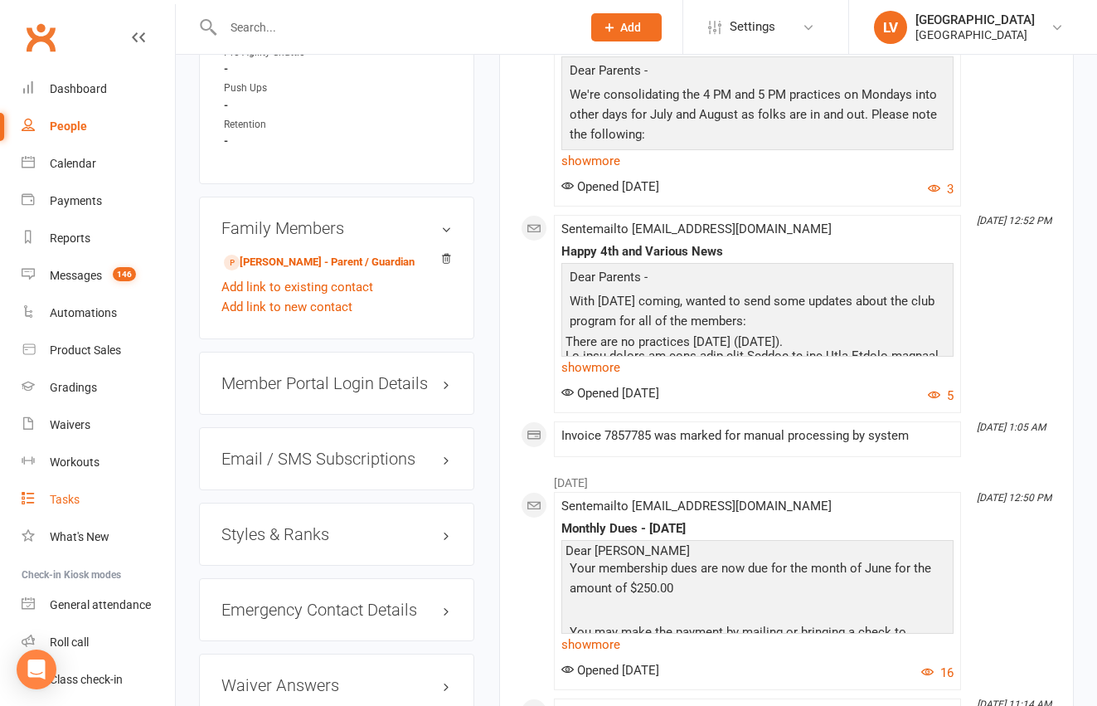
scroll to position [1804, 0]
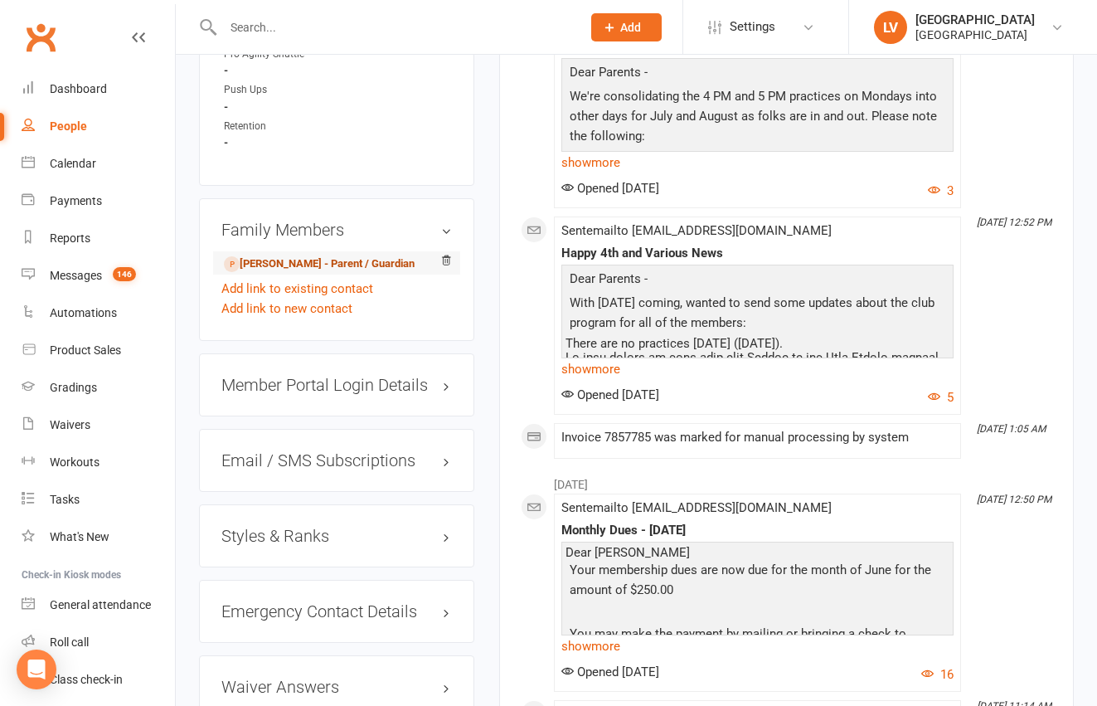
click at [293, 255] on link "[PERSON_NAME] - Parent / Guardian" at bounding box center [319, 263] width 191 height 17
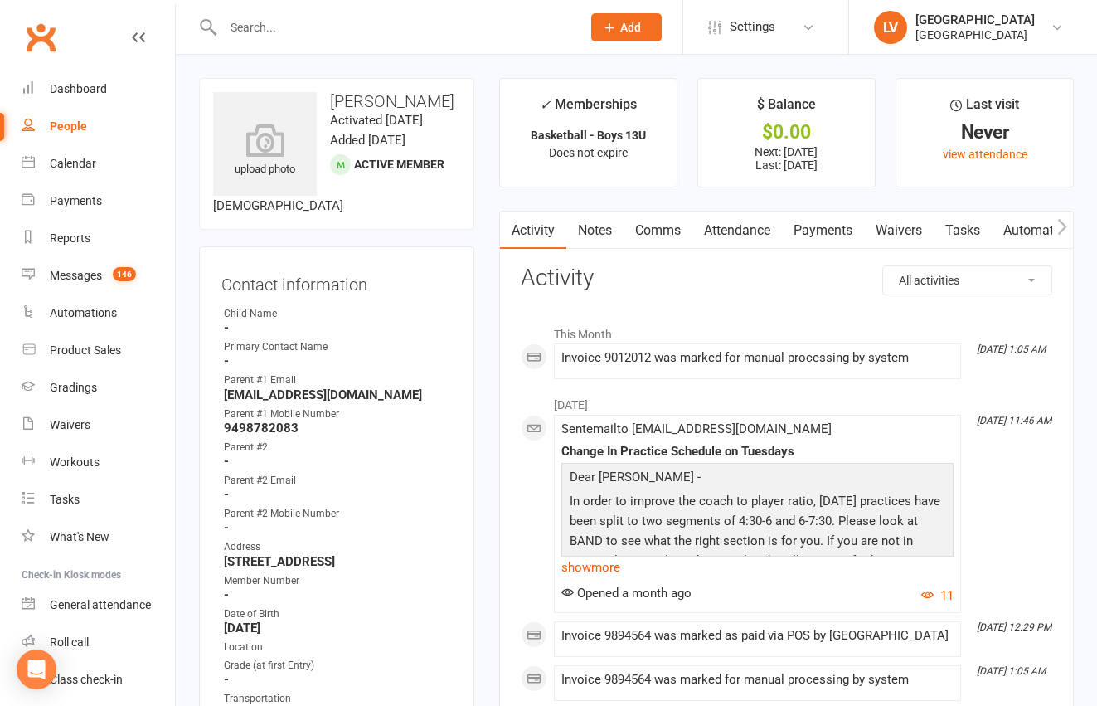
click at [590, 234] on link "Notes" at bounding box center [594, 230] width 57 height 38
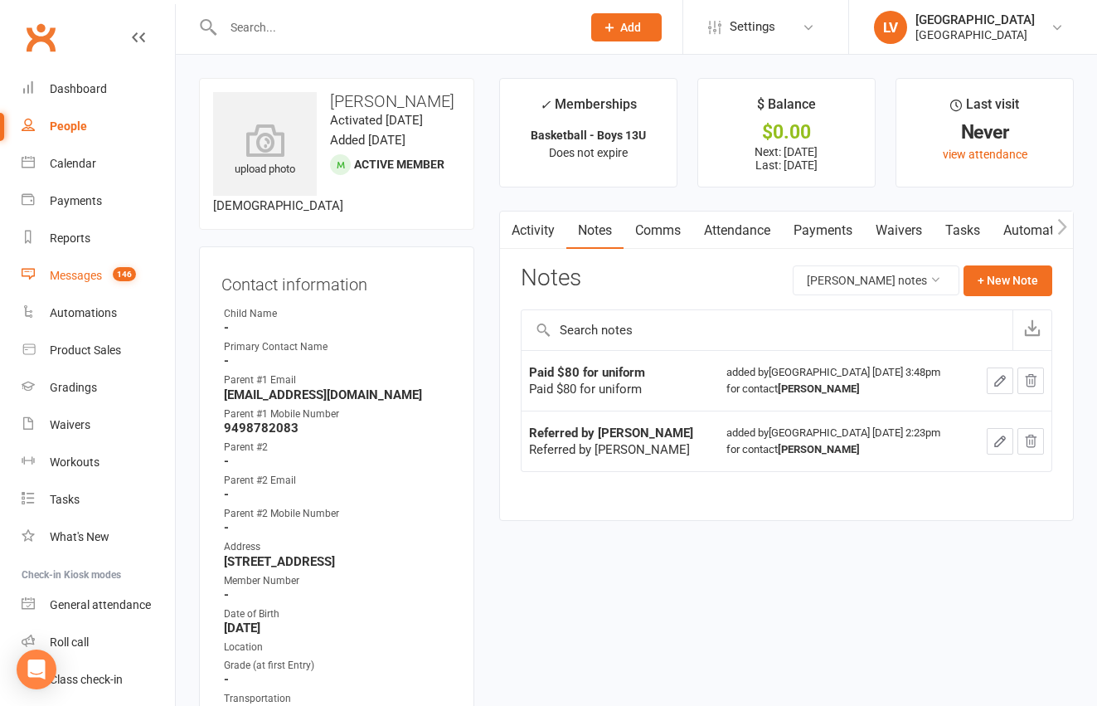
click at [85, 279] on div "Messages" at bounding box center [76, 275] width 52 height 13
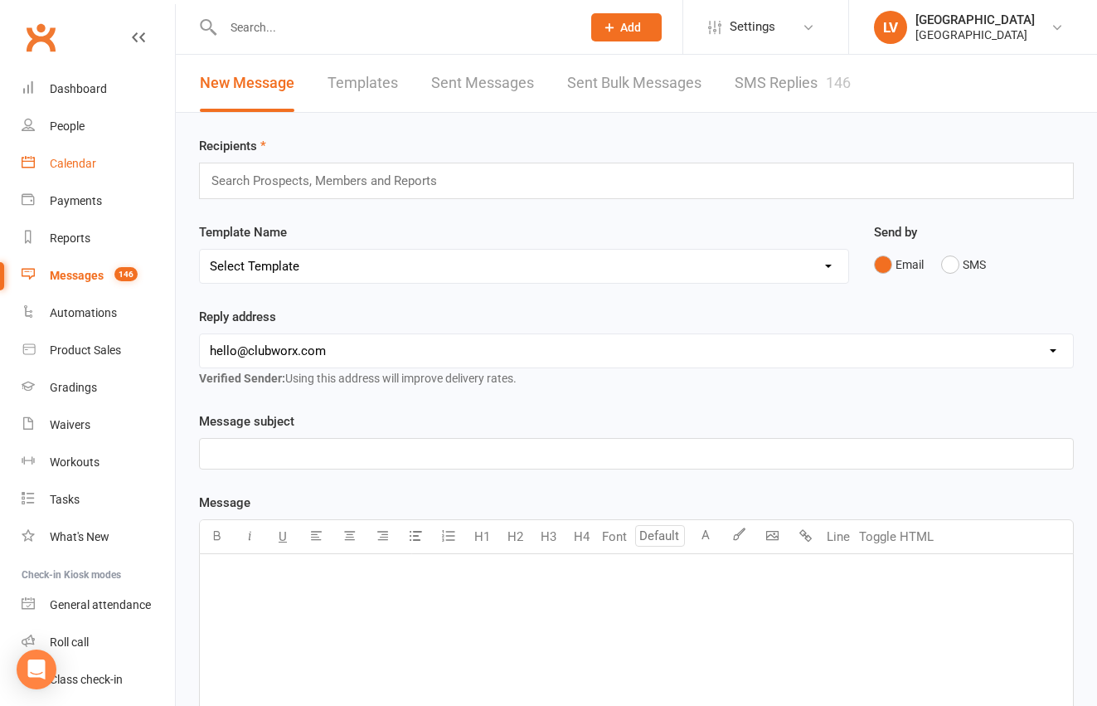
click at [87, 155] on link "Calendar" at bounding box center [98, 163] width 153 height 37
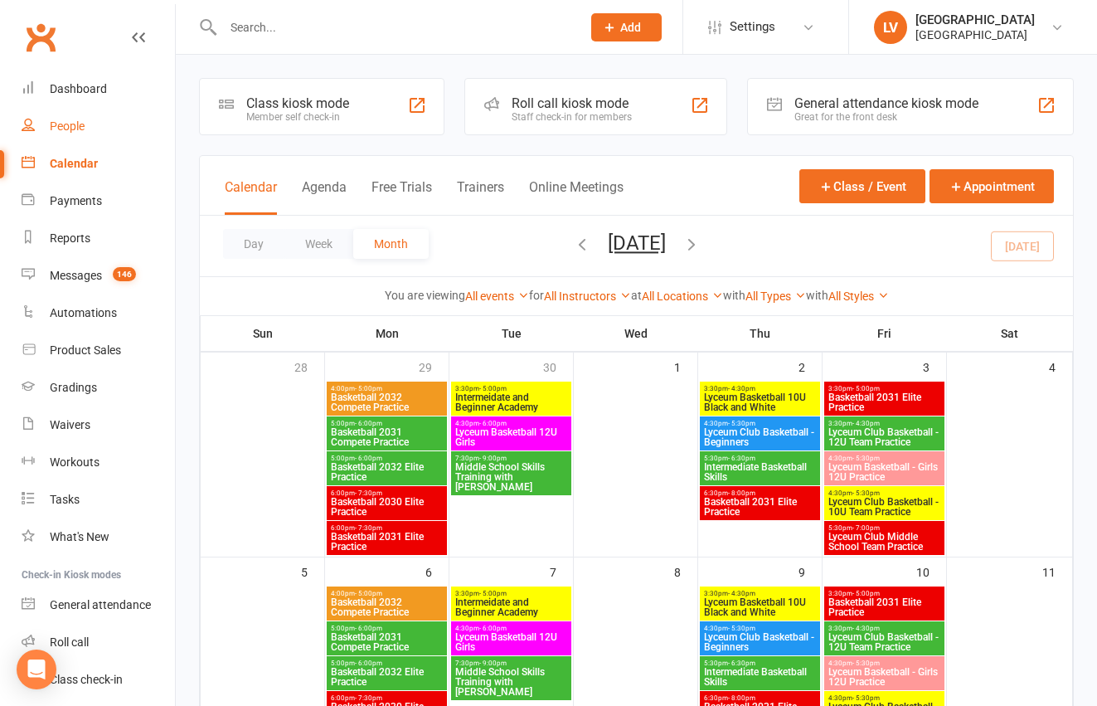
click at [77, 122] on div "People" at bounding box center [67, 125] width 35 height 13
select select "50"
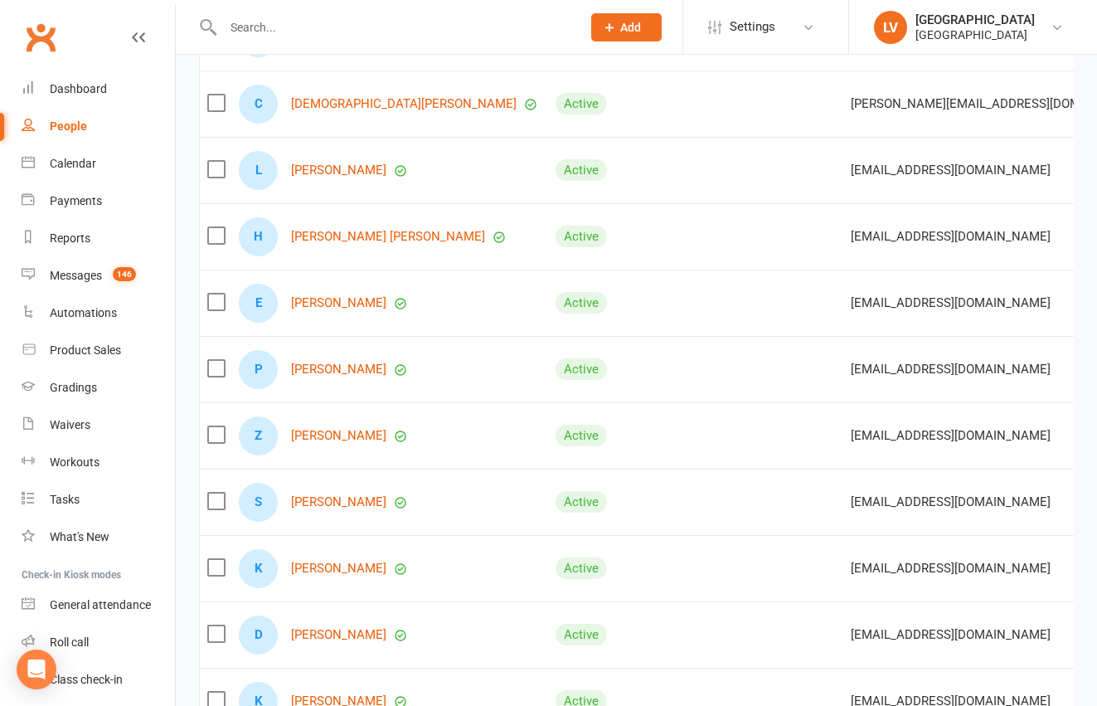
scroll to position [479, 0]
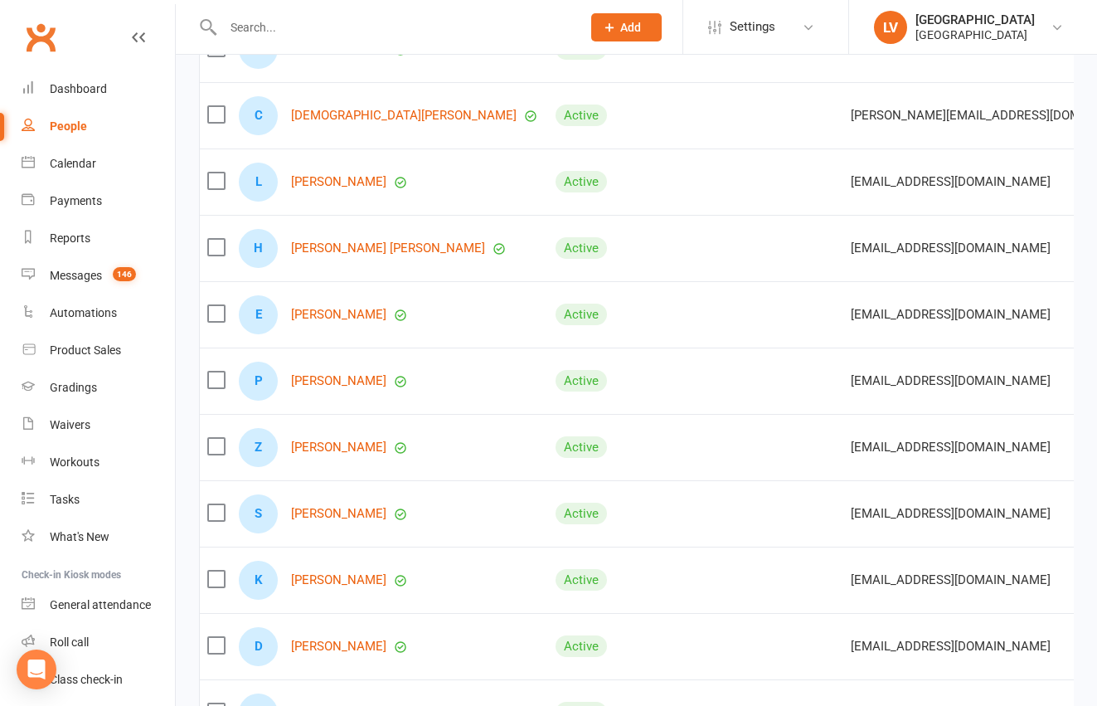
click at [299, 36] on input "text" at bounding box center [394, 27] width 352 height 23
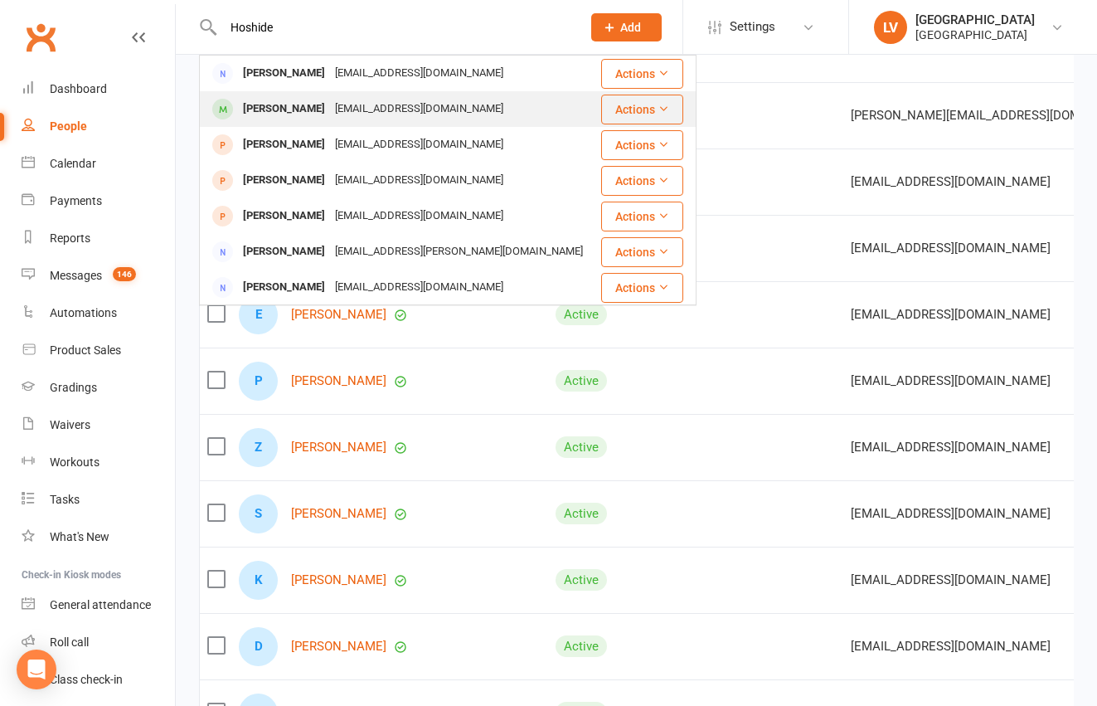
type input "Hoshide"
click at [304, 100] on div "[PERSON_NAME]" at bounding box center [284, 109] width 92 height 24
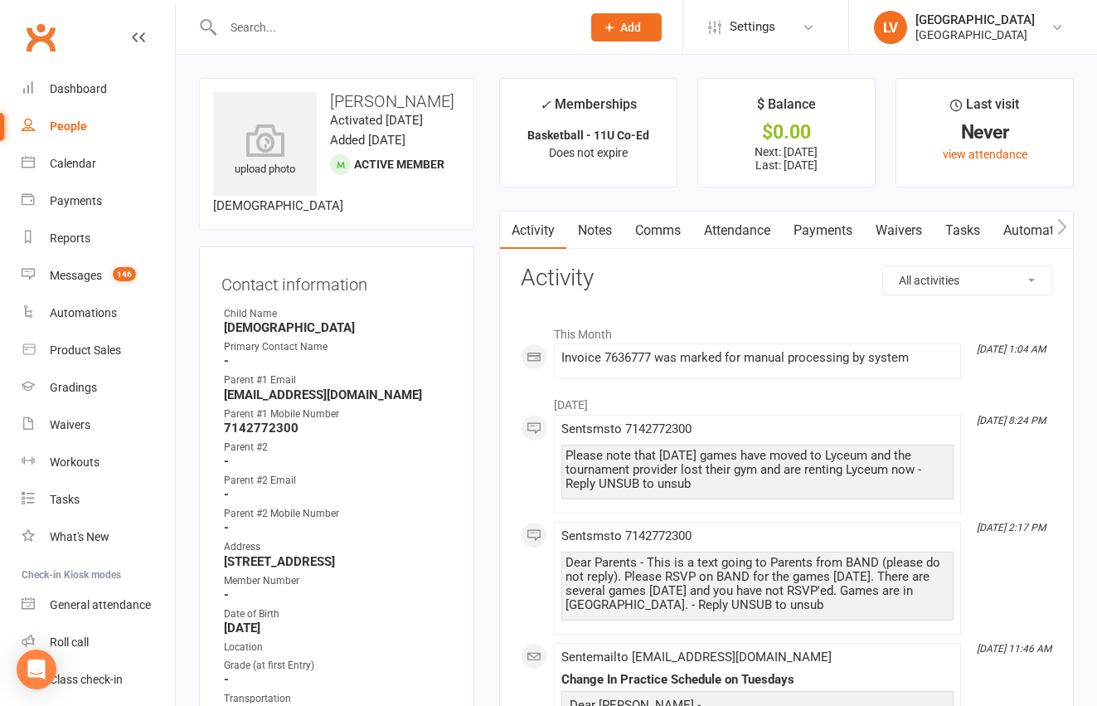
click at [814, 231] on link "Payments" at bounding box center [823, 230] width 82 height 38
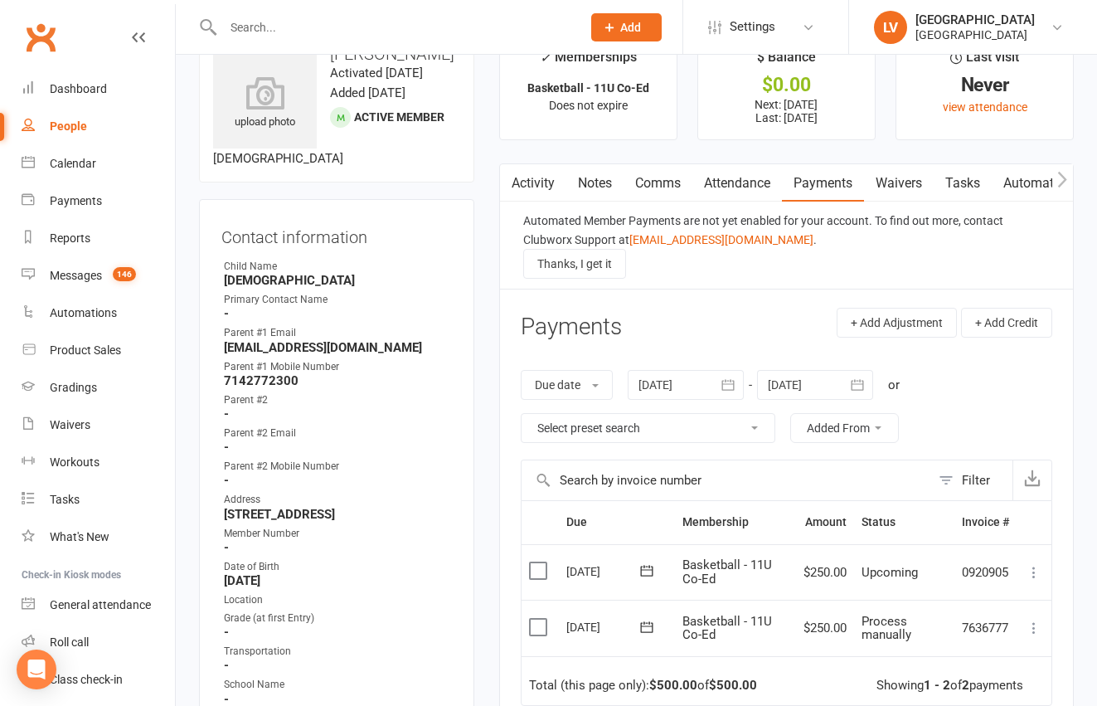
scroll to position [73, 0]
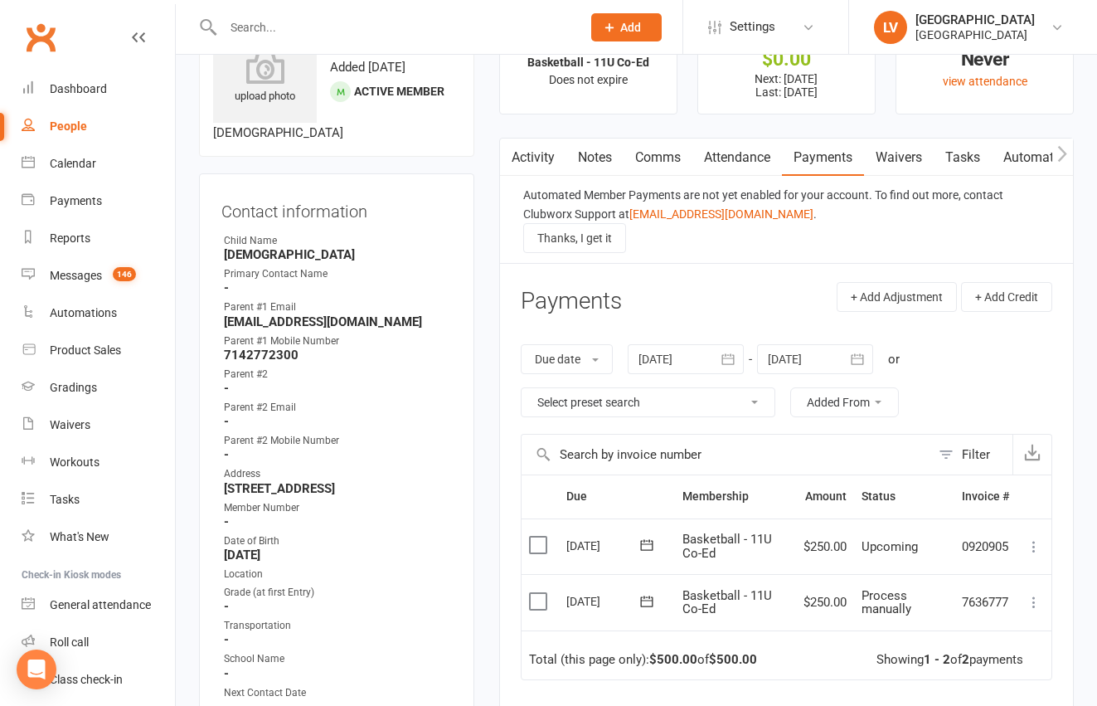
click at [701, 362] on div at bounding box center [686, 359] width 116 height 30
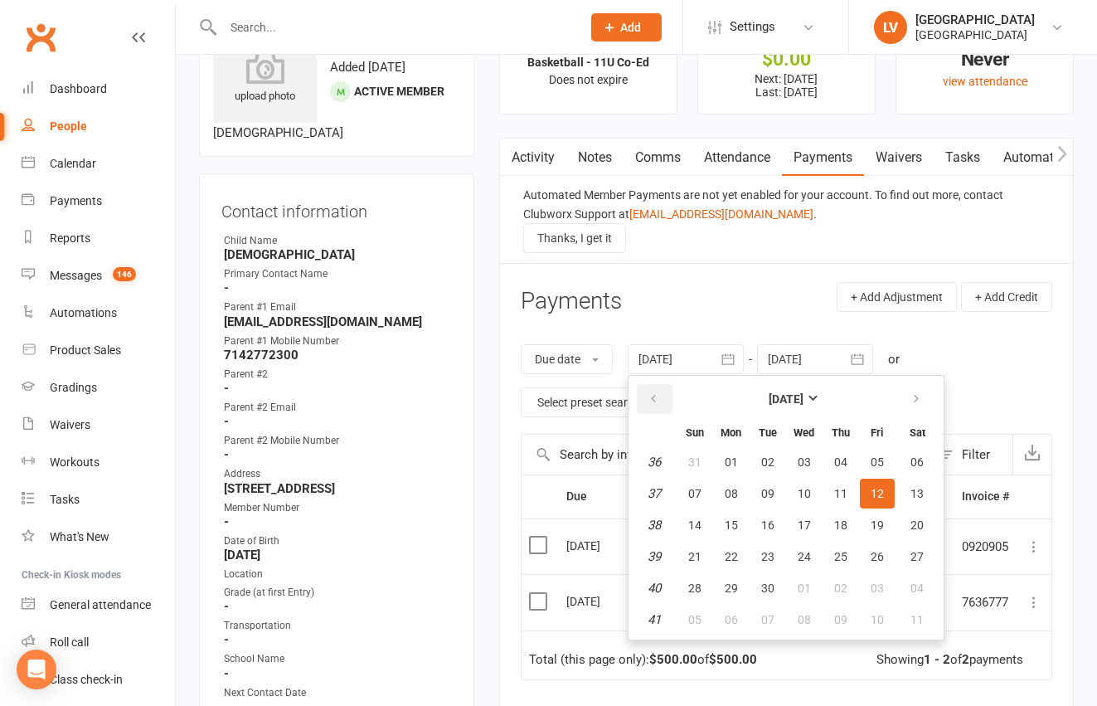
click at [663, 404] on button "button" at bounding box center [655, 399] width 36 height 30
click at [700, 462] on span "27" at bounding box center [694, 461] width 13 height 13
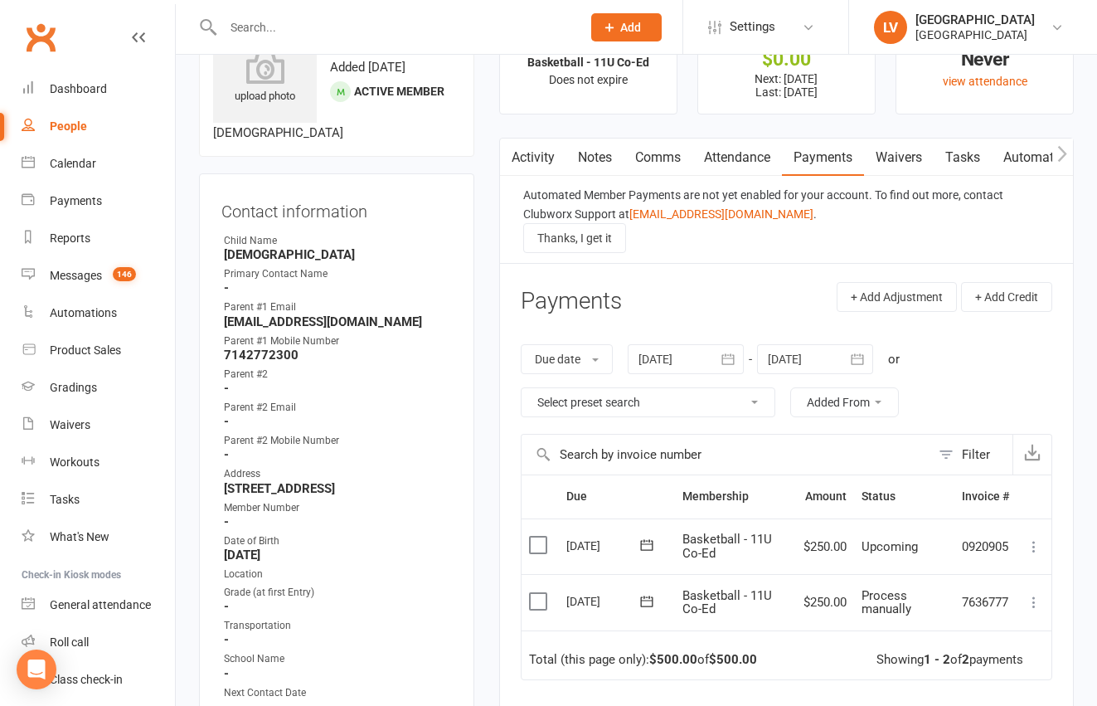
type input "[DATE]"
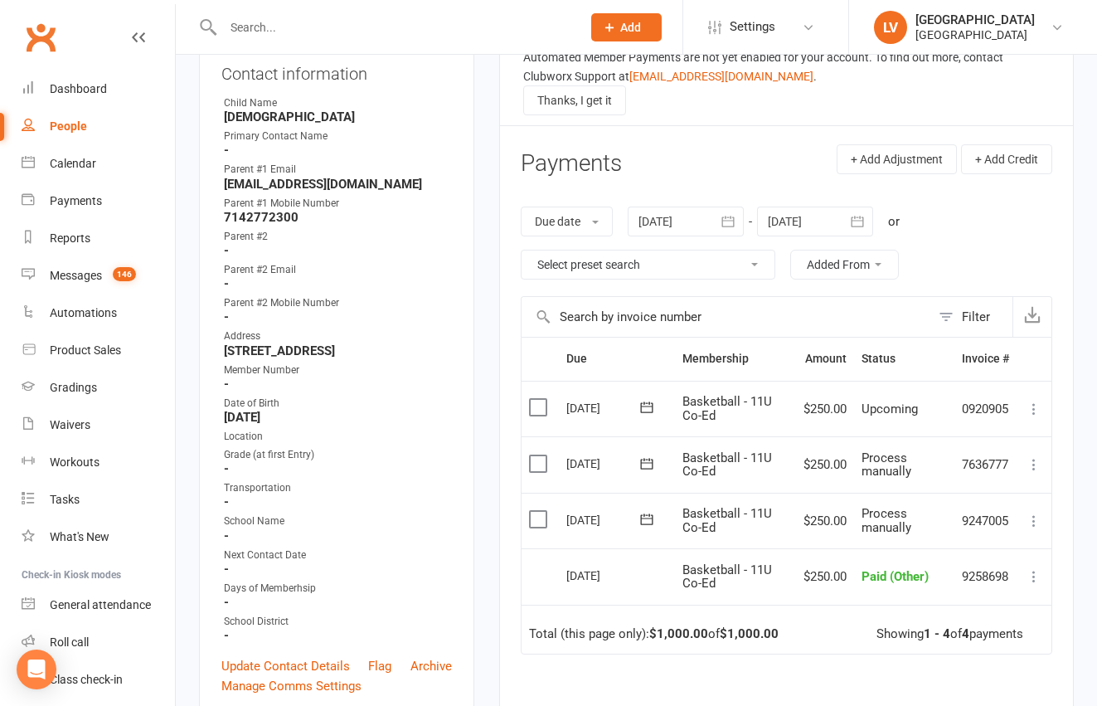
scroll to position [200, 0]
